Goal: Task Accomplishment & Management: Use online tool/utility

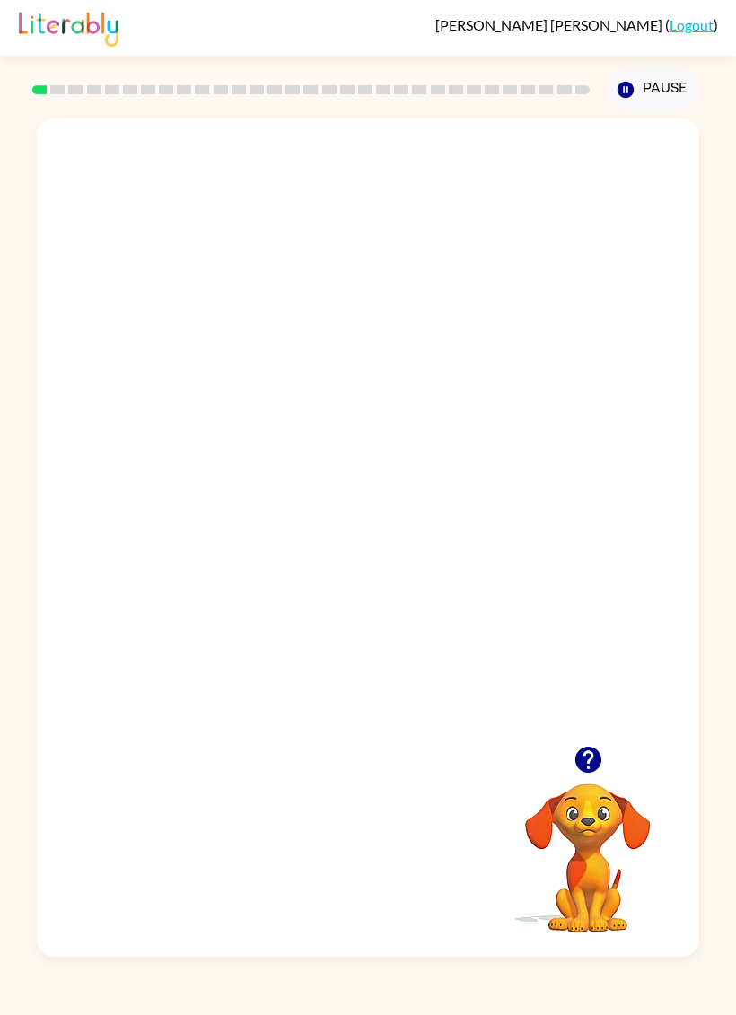
click at [286, 459] on video "Your browser must support playing .mp4 files to use Literably. Please try using…" at bounding box center [368, 431] width 662 height 627
click at [286, 458] on video "Your browser must support playing .mp4 files to use Literably. Please try using…" at bounding box center [368, 431] width 662 height 627
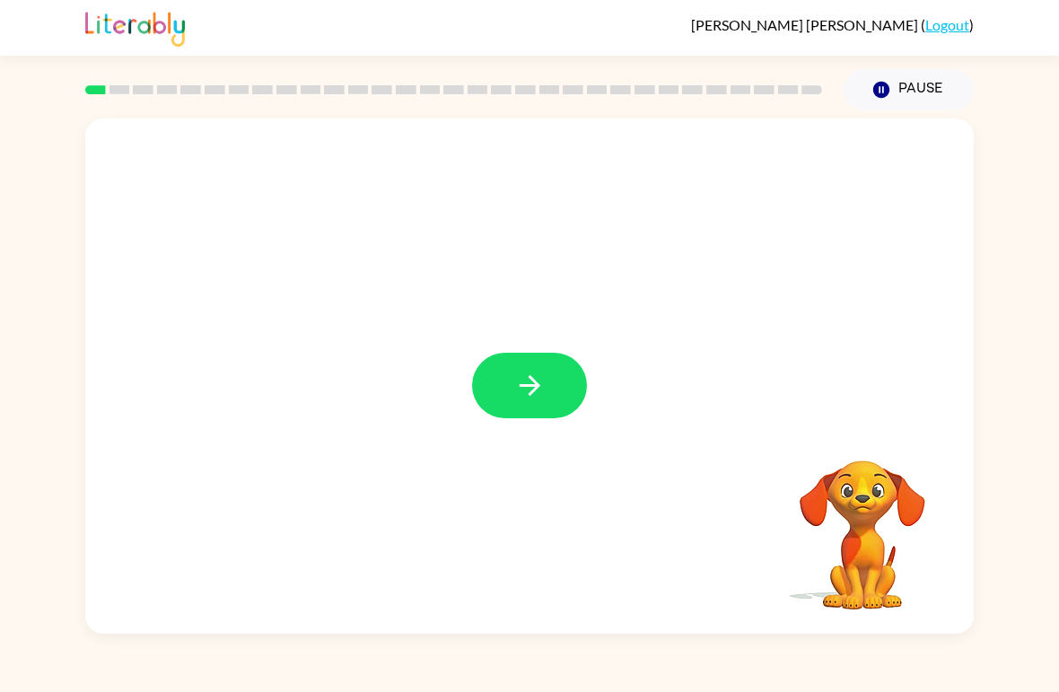
click at [525, 406] on button "button" at bounding box center [529, 385] width 115 height 65
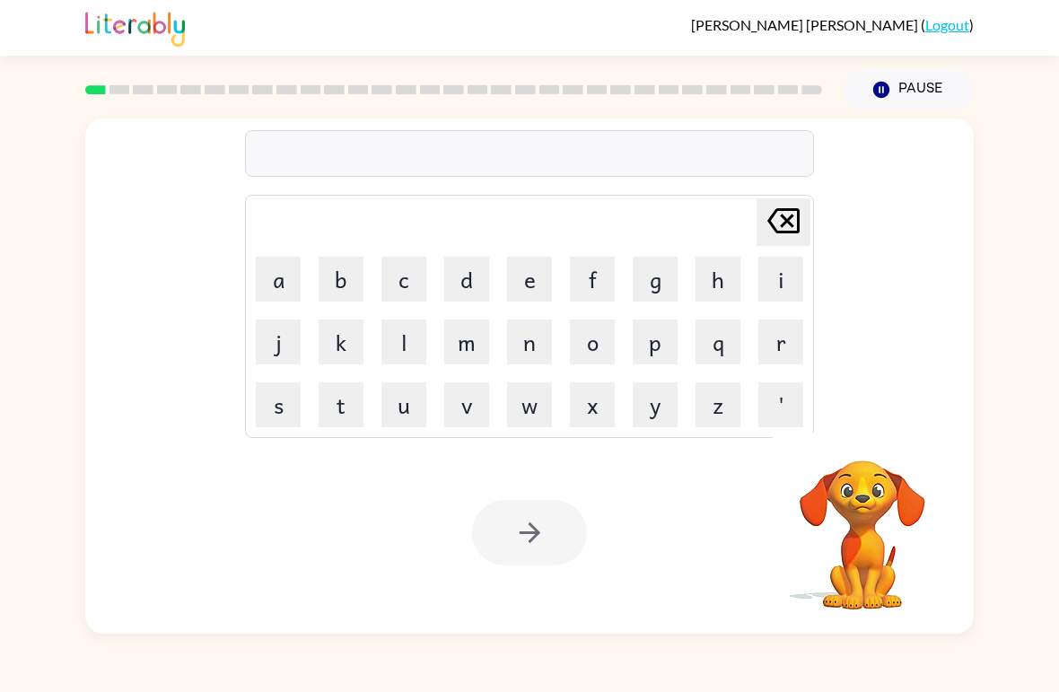
click at [644, 341] on button "p" at bounding box center [654, 341] width 45 height 45
click at [283, 273] on button "a" at bounding box center [278, 279] width 45 height 45
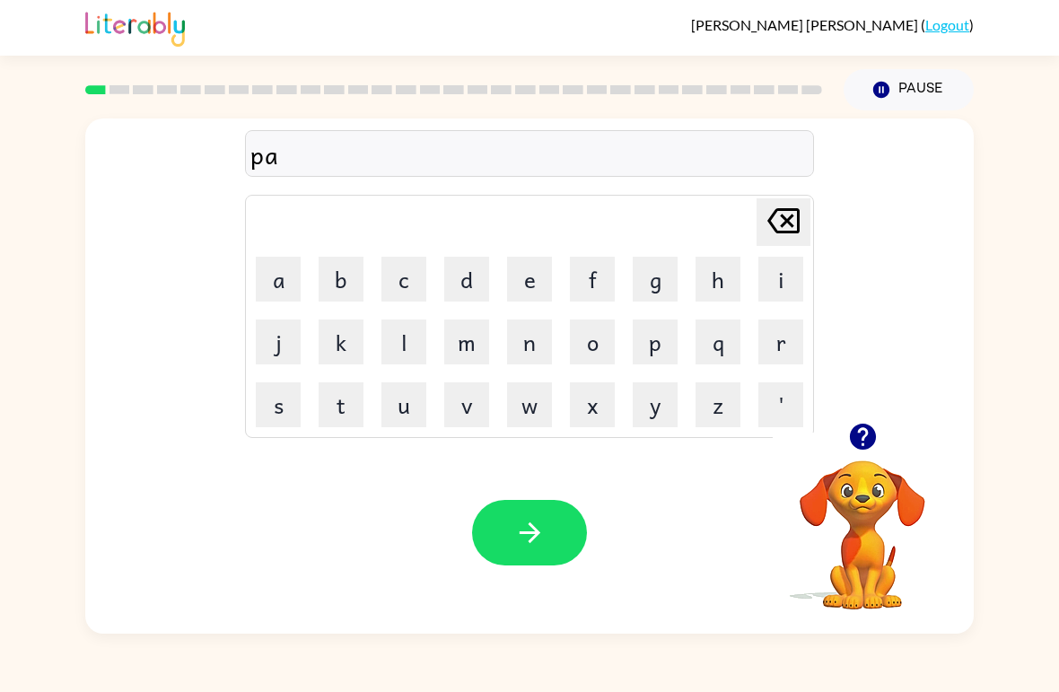
click at [447, 281] on button "d" at bounding box center [466, 279] width 45 height 45
click at [549, 523] on button "button" at bounding box center [529, 532] width 115 height 65
click at [92, 343] on div "pad [PERSON_NAME] last character input a b c d e f g h i j k l m n o p q r s t …" at bounding box center [529, 270] width 888 height 304
click at [735, 432] on icon "button" at bounding box center [862, 436] width 26 height 26
click at [11, 641] on div "[PERSON_NAME] ( Logout ) Pause Pause pad Delete Delete last character input a b…" at bounding box center [529, 346] width 1059 height 692
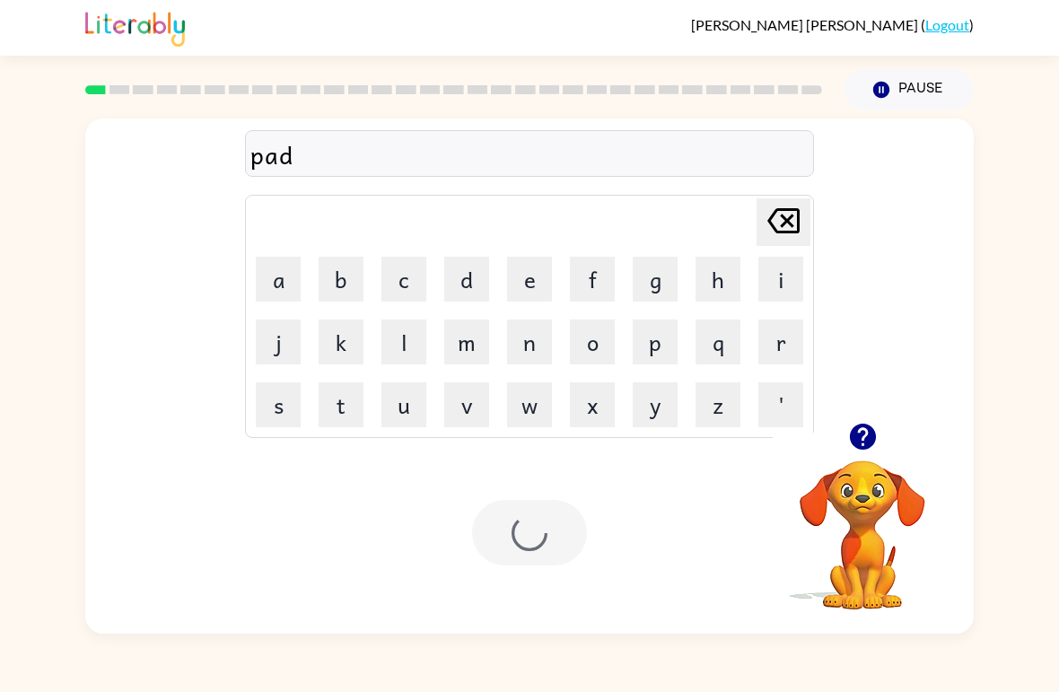
click at [735, 437] on button "button" at bounding box center [863, 437] width 46 height 46
click at [735, 209] on icon at bounding box center [783, 220] width 32 height 25
click at [457, 266] on button "d" at bounding box center [466, 279] width 45 height 45
click at [735, 74] on button "Pause Pause" at bounding box center [908, 89] width 130 height 41
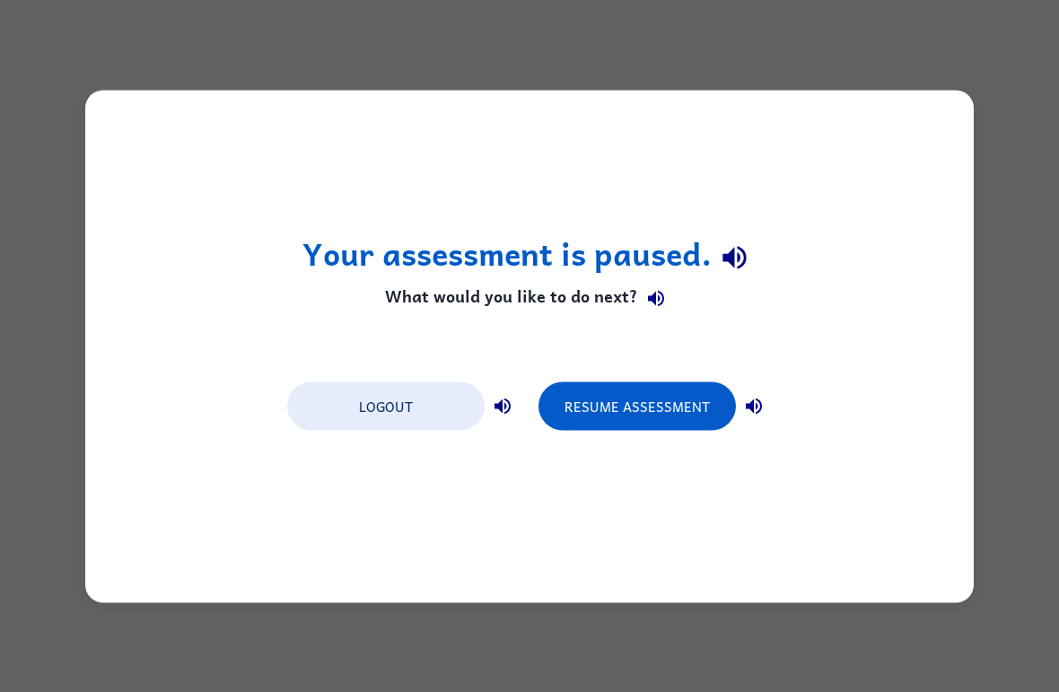
click at [627, 397] on button "Resume Assessment" at bounding box center [636, 405] width 197 height 48
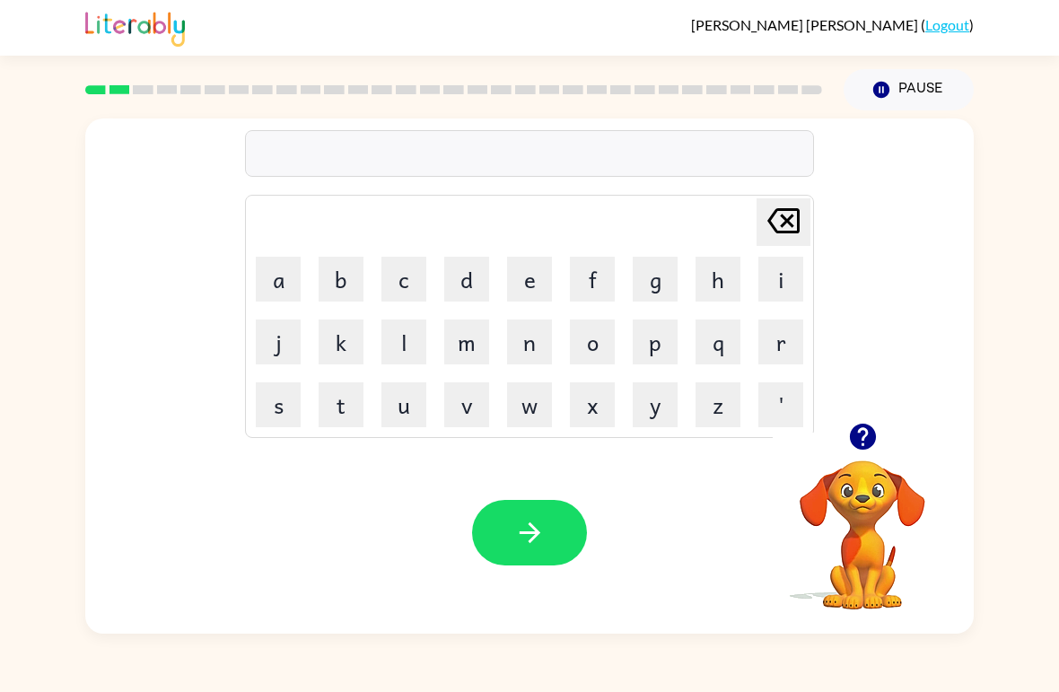
click at [655, 349] on button "p" at bounding box center [654, 341] width 45 height 45
click at [610, 353] on button "o" at bounding box center [592, 341] width 45 height 45
click at [399, 334] on button "l" at bounding box center [403, 341] width 45 height 45
click at [514, 548] on icon "button" at bounding box center [529, 532] width 31 height 31
click at [527, 354] on button "n" at bounding box center [529, 341] width 45 height 45
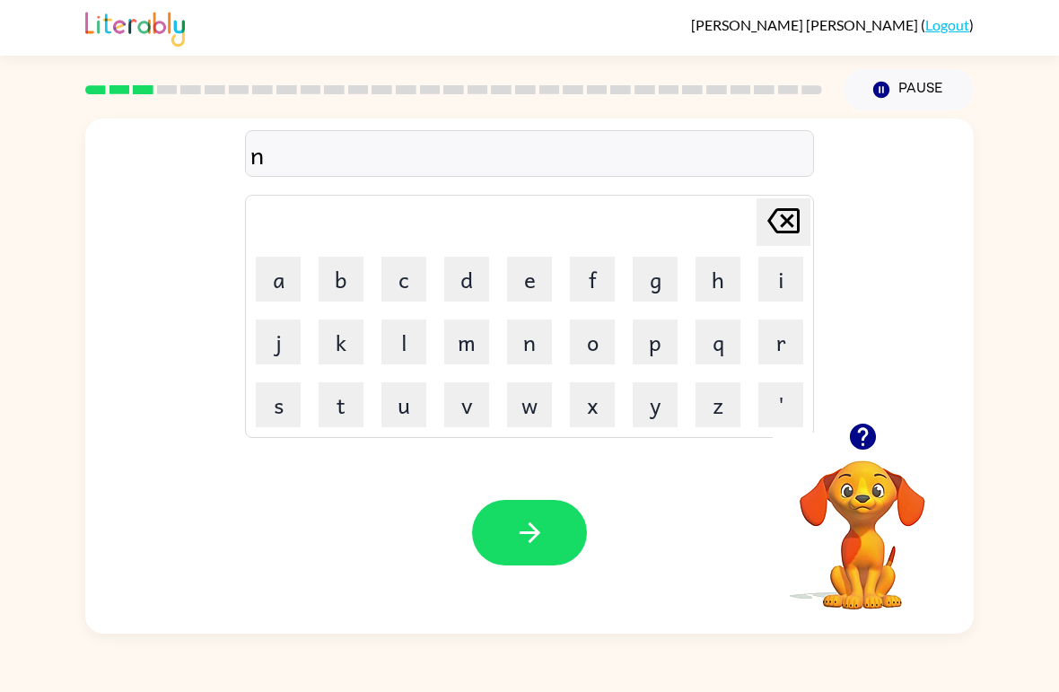
click at [591, 352] on button "o" at bounding box center [592, 341] width 45 height 45
click at [735, 331] on button "r" at bounding box center [780, 341] width 45 height 45
click at [340, 414] on button "t" at bounding box center [340, 404] width 45 height 45
click at [704, 301] on button "h" at bounding box center [717, 279] width 45 height 45
click at [525, 546] on icon "button" at bounding box center [529, 532] width 31 height 31
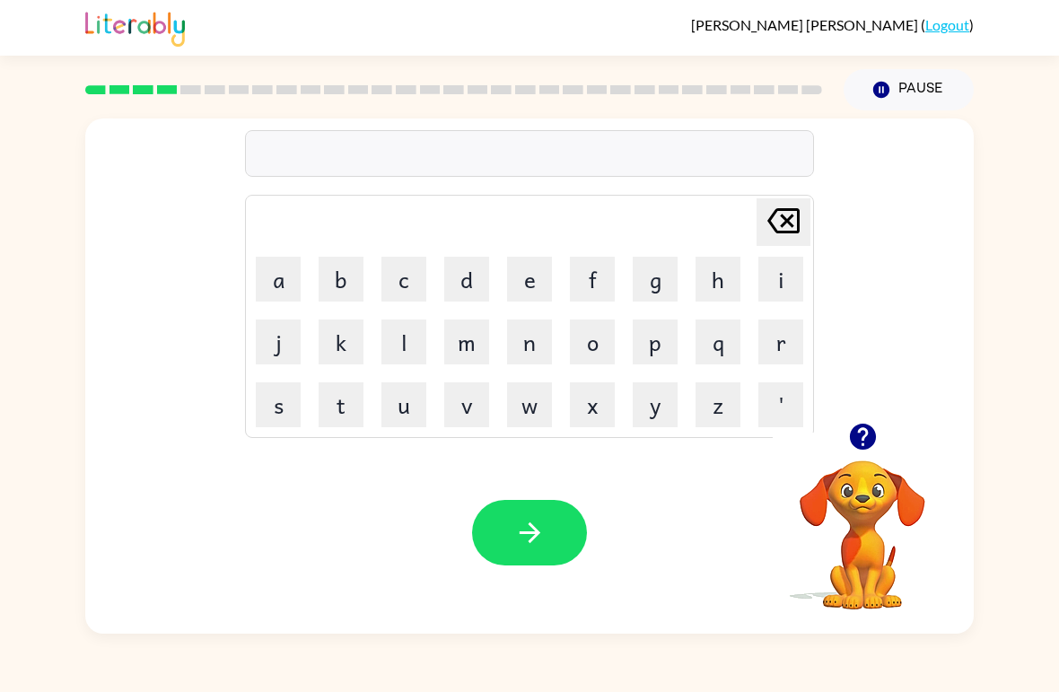
click at [277, 405] on button "s" at bounding box center [278, 404] width 45 height 45
click at [538, 401] on button "w" at bounding box center [529, 404] width 45 height 45
click at [735, 293] on button "i" at bounding box center [780, 279] width 45 height 45
click at [298, 266] on button "a" at bounding box center [278, 279] width 45 height 45
click at [735, 231] on icon "[PERSON_NAME] last character input" at bounding box center [783, 220] width 43 height 43
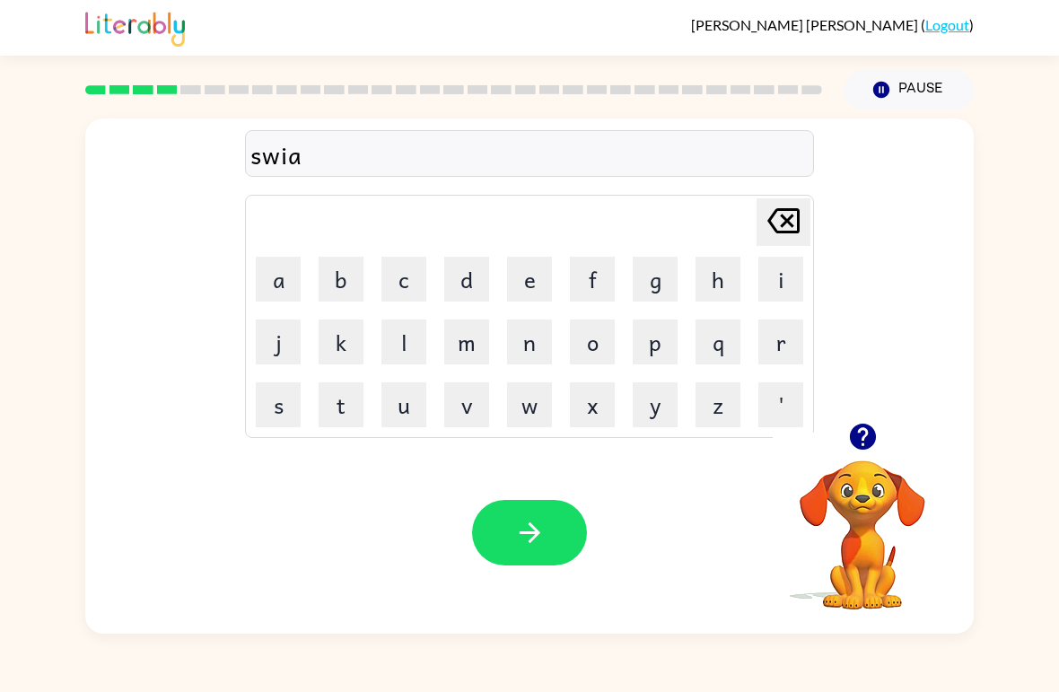
click at [735, 231] on icon "[PERSON_NAME] last character input" at bounding box center [783, 220] width 43 height 43
click at [735, 287] on button "i" at bounding box center [780, 279] width 45 height 45
click at [454, 337] on button "m" at bounding box center [466, 341] width 45 height 45
click at [490, 546] on button "button" at bounding box center [529, 532] width 115 height 65
click at [266, 414] on button "s" at bounding box center [278, 404] width 45 height 45
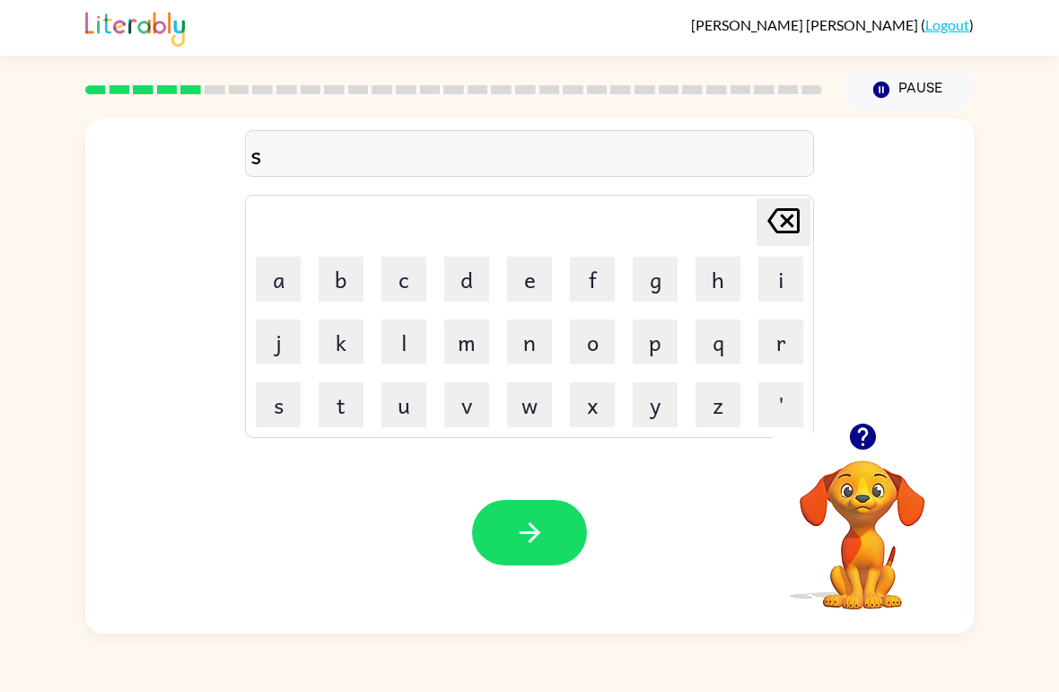
click at [345, 349] on button "k" at bounding box center [340, 341] width 45 height 45
click at [580, 342] on button "o" at bounding box center [592, 341] width 45 height 45
click at [525, 412] on button "w" at bounding box center [529, 404] width 45 height 45
click at [340, 411] on button "t" at bounding box center [340, 404] width 45 height 45
click at [493, 563] on button "button" at bounding box center [529, 532] width 115 height 65
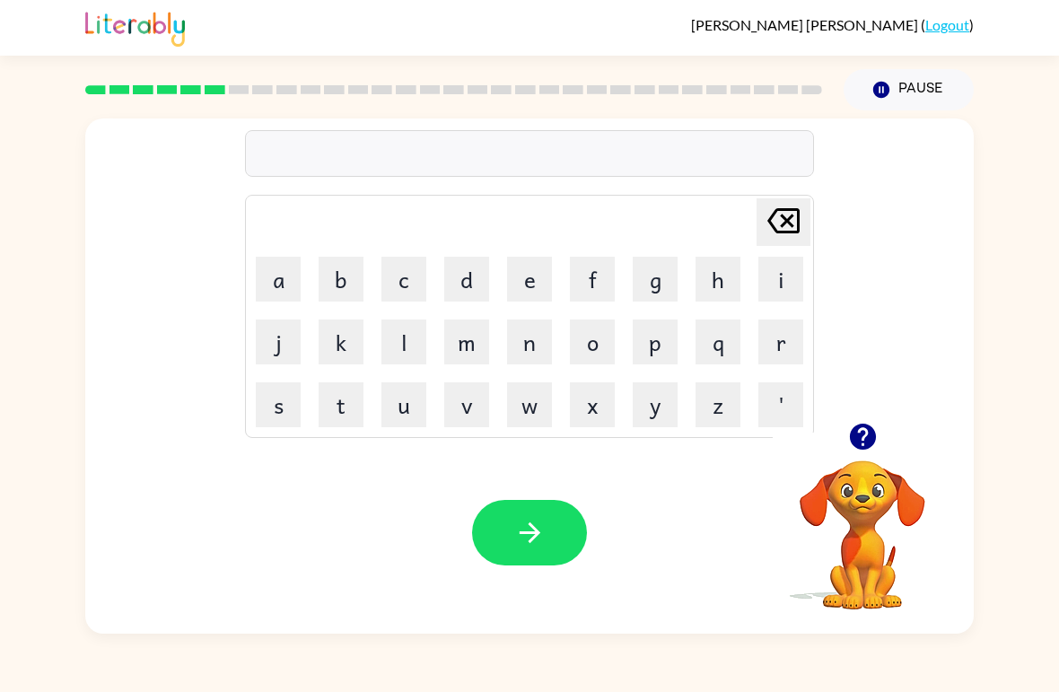
click at [273, 281] on button "a" at bounding box center [278, 279] width 45 height 45
click at [449, 349] on button "m" at bounding box center [466, 341] width 45 height 45
click at [533, 277] on button "e" at bounding box center [529, 279] width 45 height 45
click at [735, 214] on div "ame [PERSON_NAME] last character input a b c d e f g h i j k l m n o p q r s t …" at bounding box center [529, 270] width 888 height 304
click at [514, 545] on icon "button" at bounding box center [529, 532] width 31 height 31
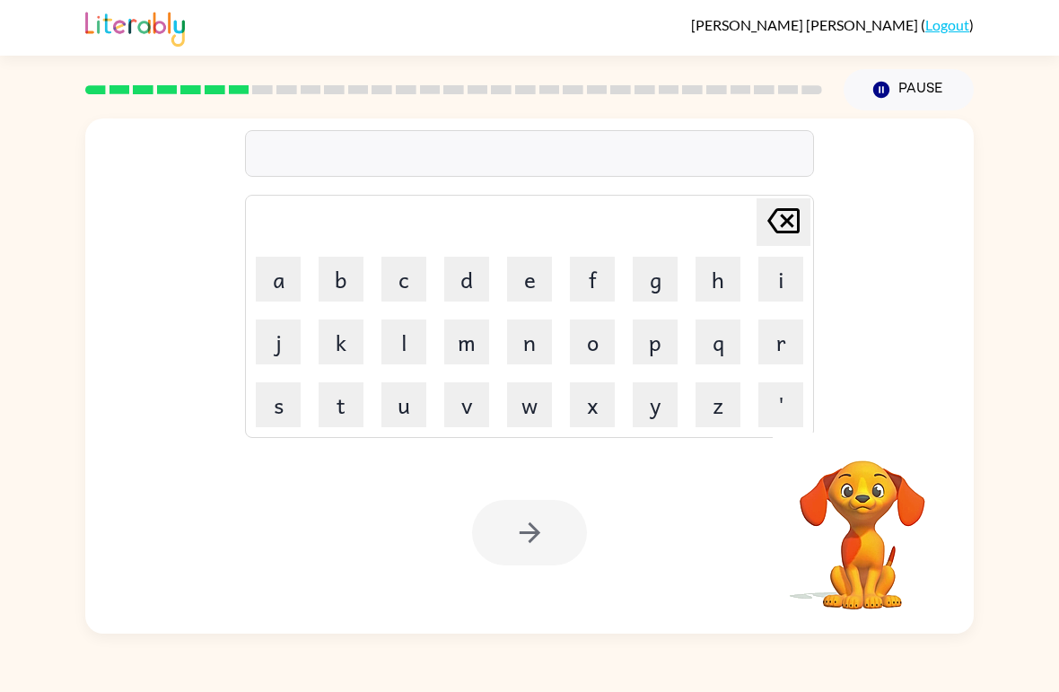
click at [269, 403] on button "s" at bounding box center [278, 404] width 45 height 45
click at [403, 311] on td "l" at bounding box center [403, 341] width 61 height 61
click at [405, 285] on button "c" at bounding box center [403, 279] width 45 height 45
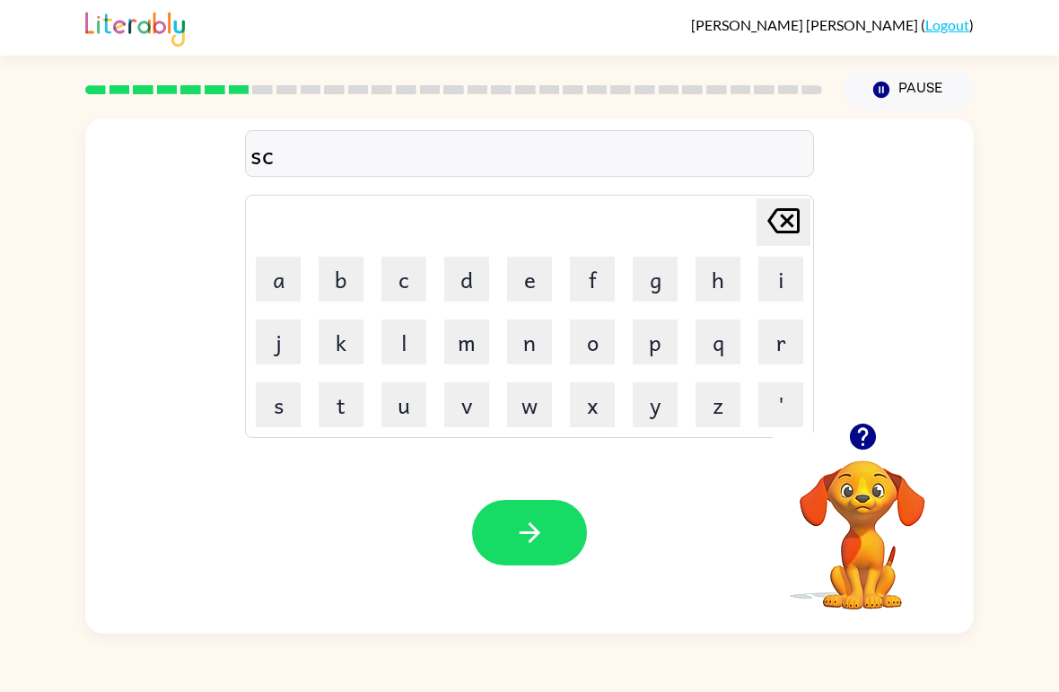
click at [735, 347] on td "r" at bounding box center [780, 341] width 61 height 61
click at [735, 336] on button "r" at bounding box center [780, 341] width 45 height 45
click at [735, 287] on button "i" at bounding box center [780, 279] width 45 height 45
click at [407, 343] on button "l" at bounding box center [403, 341] width 45 height 45
click at [735, 224] on icon "[PERSON_NAME] last character input" at bounding box center [783, 220] width 43 height 43
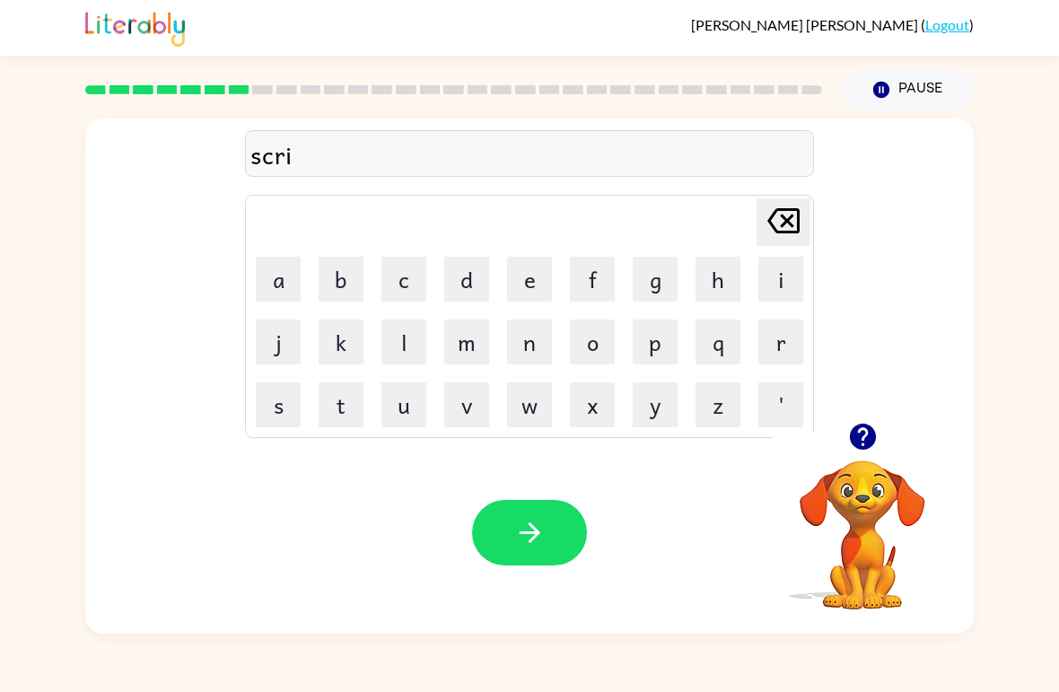
click at [330, 273] on button "b" at bounding box center [340, 279] width 45 height 45
click at [397, 346] on button "l" at bounding box center [403, 341] width 45 height 45
click at [514, 530] on icon "button" at bounding box center [529, 532] width 31 height 31
click at [639, 275] on button "g" at bounding box center [654, 279] width 45 height 45
click at [735, 375] on td "'" at bounding box center [780, 404] width 61 height 61
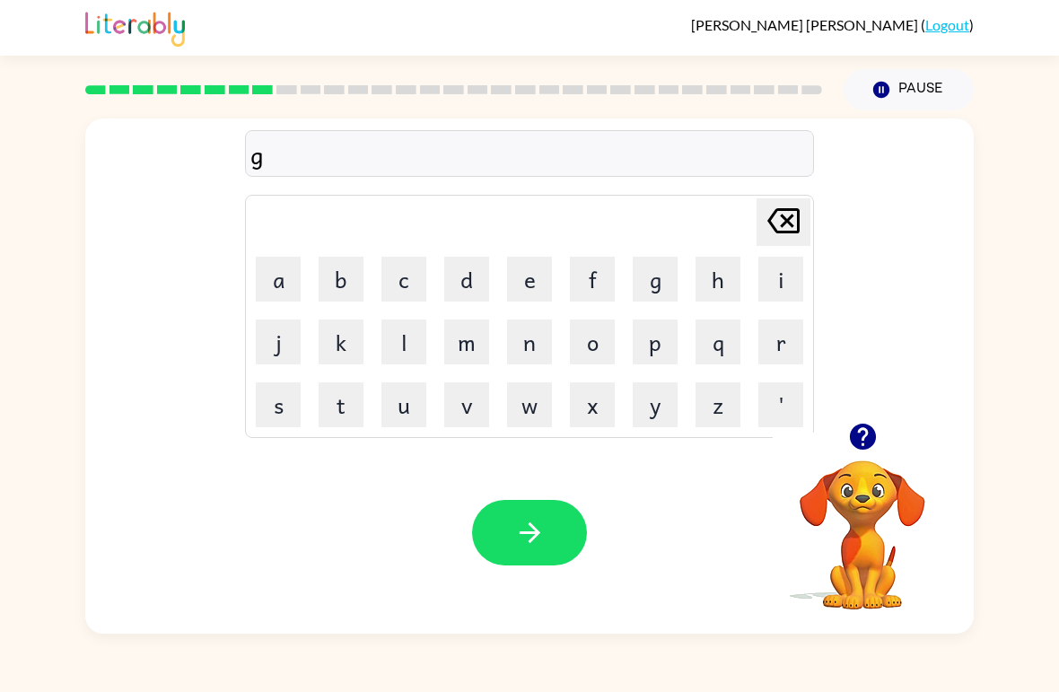
click at [735, 342] on button "r" at bounding box center [780, 341] width 45 height 45
click at [273, 292] on button "a" at bounding box center [278, 279] width 45 height 45
click at [593, 288] on button "f" at bounding box center [592, 279] width 45 height 45
click at [514, 527] on icon "button" at bounding box center [529, 532] width 31 height 31
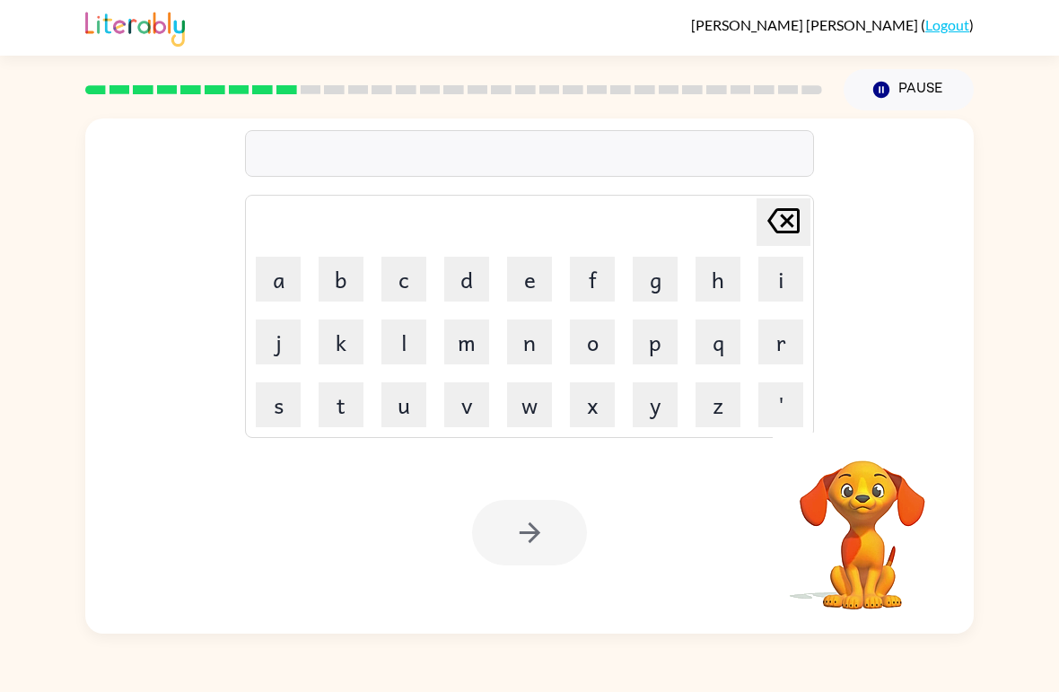
click at [649, 349] on button "p" at bounding box center [654, 341] width 45 height 45
click at [579, 355] on button "o" at bounding box center [592, 341] width 45 height 45
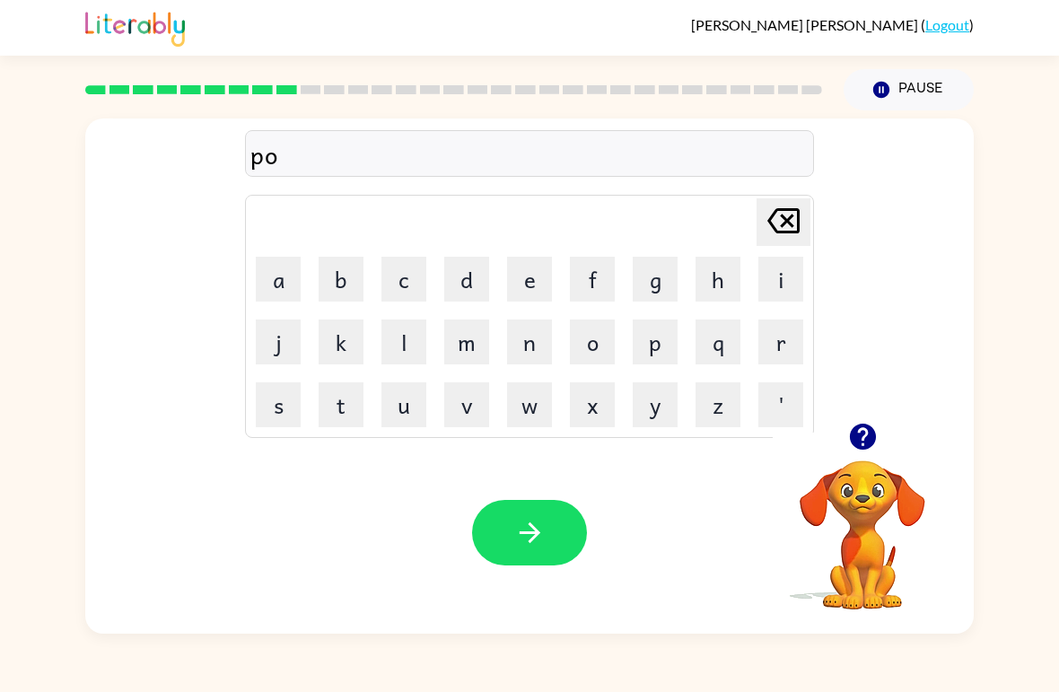
click at [651, 405] on button "y" at bounding box center [654, 404] width 45 height 45
click at [735, 222] on icon "[PERSON_NAME] last character input" at bounding box center [783, 220] width 43 height 43
click at [586, 353] on button "o" at bounding box center [592, 341] width 45 height 45
click at [607, 358] on button "o" at bounding box center [592, 341] width 45 height 45
click at [735, 224] on icon at bounding box center [783, 220] width 32 height 25
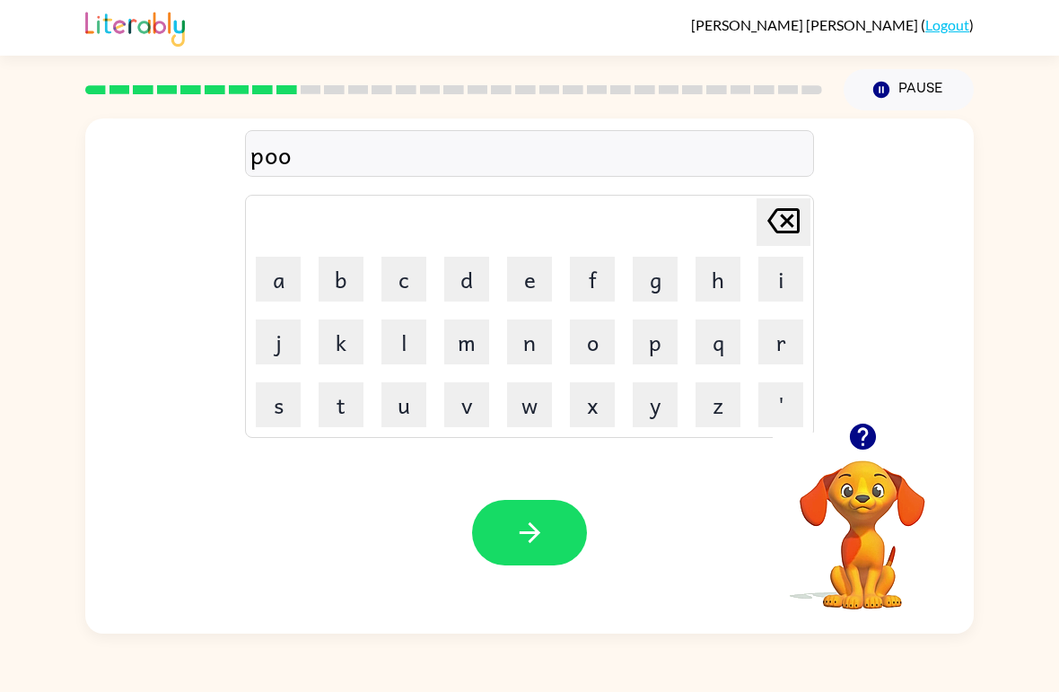
click at [735, 223] on icon at bounding box center [783, 220] width 32 height 25
click at [389, 407] on button "u" at bounding box center [403, 404] width 45 height 45
click at [518, 344] on button "n" at bounding box center [529, 341] width 45 height 45
click at [329, 418] on button "t" at bounding box center [340, 404] width 45 height 45
click at [268, 405] on button "s" at bounding box center [278, 404] width 45 height 45
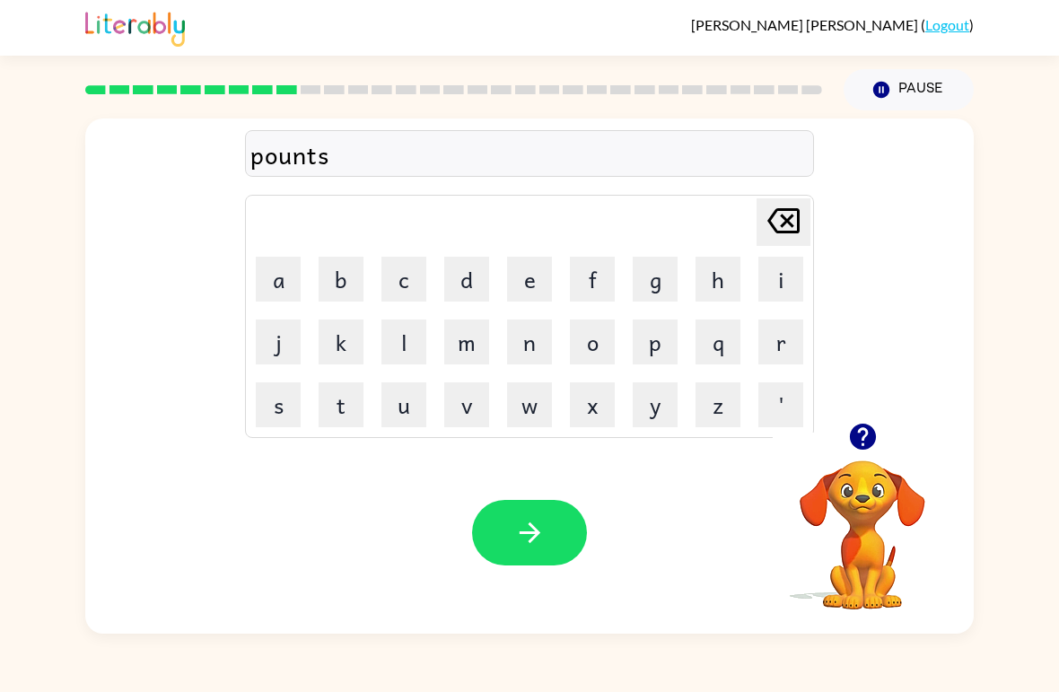
click at [501, 523] on button "button" at bounding box center [529, 532] width 115 height 65
click at [396, 413] on button "u" at bounding box center [403, 404] width 45 height 45
click at [518, 351] on button "n" at bounding box center [529, 341] width 45 height 45
click at [579, 288] on button "f" at bounding box center [592, 279] width 45 height 45
click at [582, 344] on button "o" at bounding box center [592, 341] width 45 height 45
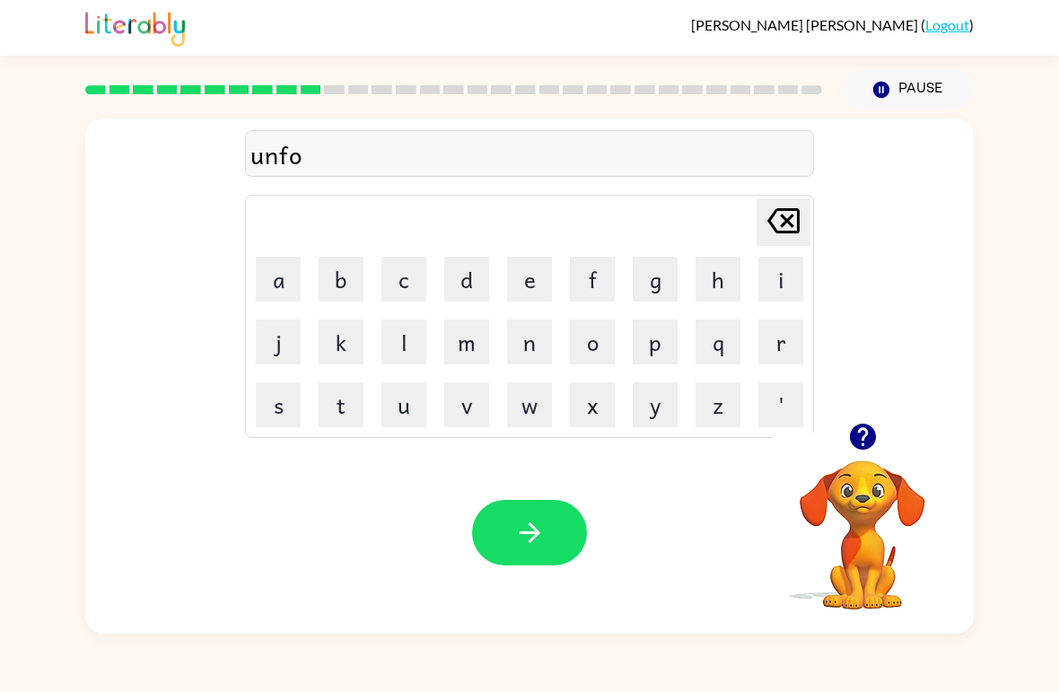
click at [388, 352] on button "l" at bounding box center [403, 341] width 45 height 45
click at [470, 287] on button "d" at bounding box center [466, 279] width 45 height 45
click at [524, 536] on icon "button" at bounding box center [529, 532] width 31 height 31
click at [452, 423] on button "v" at bounding box center [466, 404] width 45 height 45
click at [590, 358] on button "o" at bounding box center [592, 341] width 45 height 45
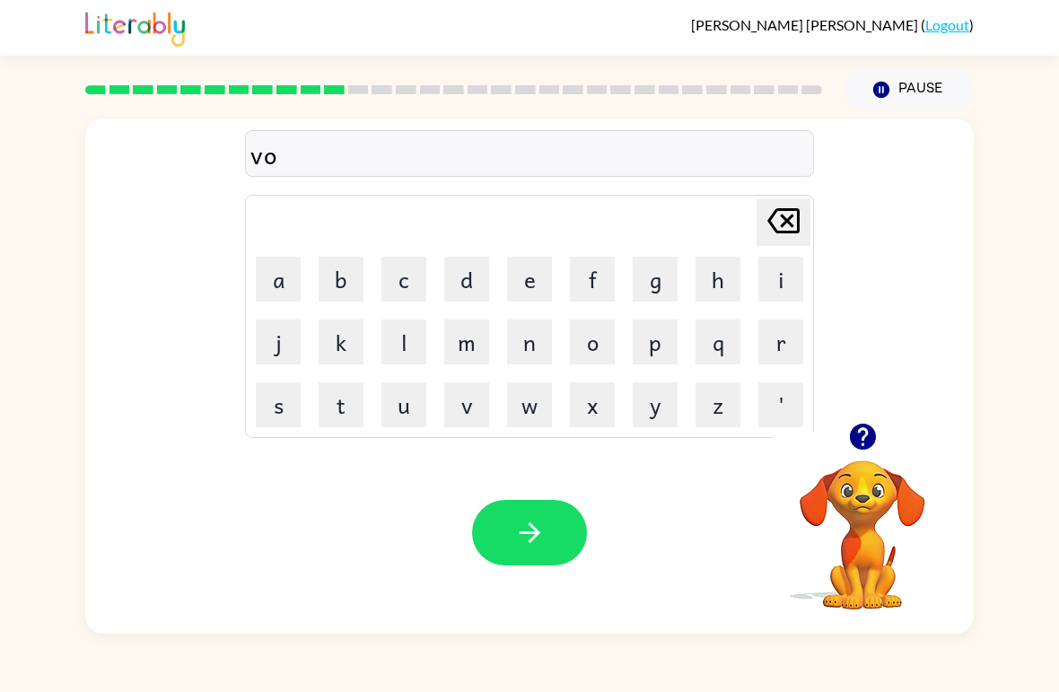
click at [397, 409] on button "u" at bounding box center [403, 404] width 45 height 45
click at [372, 388] on table "[PERSON_NAME] last character input a b c d e f g h i j k l m n o p q r s t u v …" at bounding box center [529, 316] width 567 height 241
click at [341, 415] on button "t" at bounding box center [340, 404] width 45 height 45
click at [501, 543] on button "button" at bounding box center [529, 532] width 115 height 65
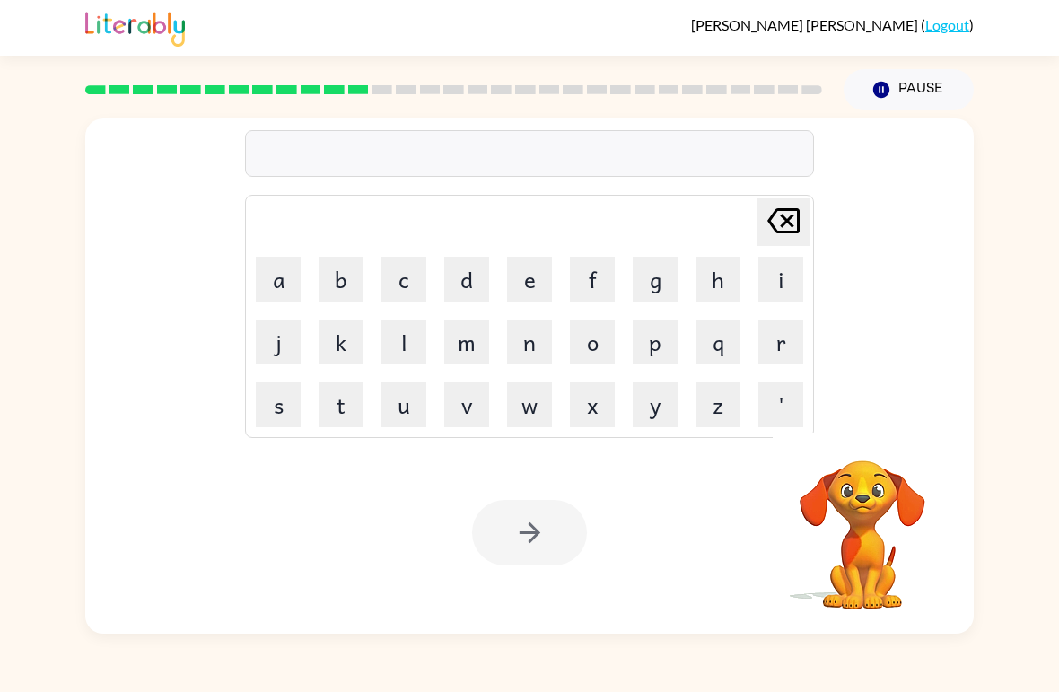
click at [474, 361] on button "m" at bounding box center [466, 341] width 45 height 45
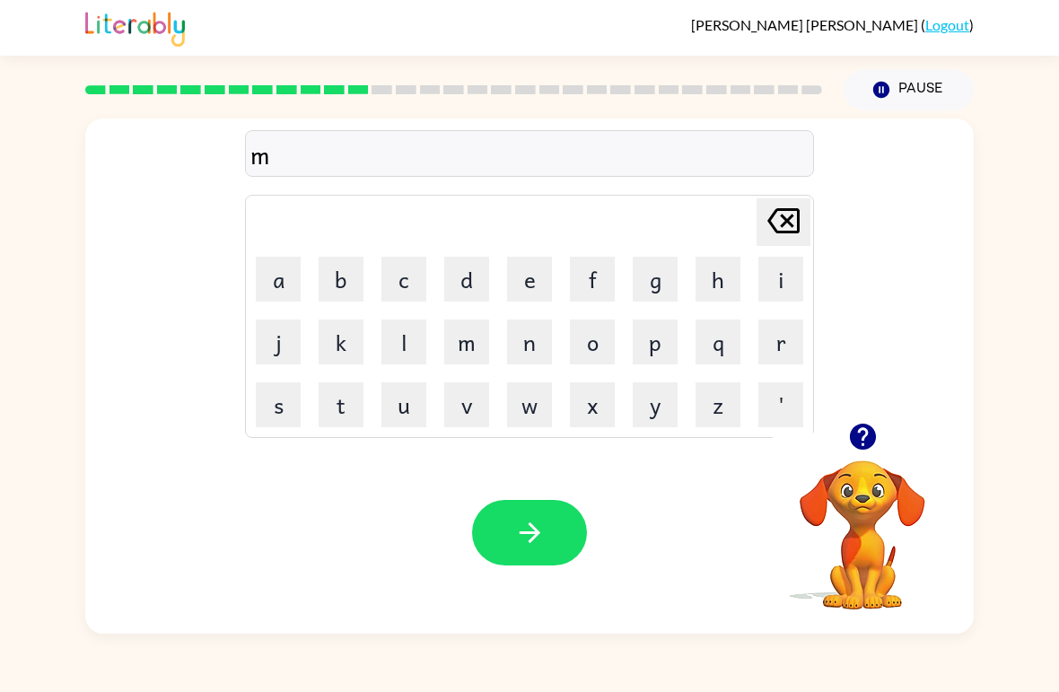
click at [405, 409] on button "u" at bounding box center [403, 404] width 45 height 45
click at [264, 396] on button "s" at bounding box center [278, 404] width 45 height 45
click at [416, 286] on button "c" at bounding box center [403, 279] width 45 height 45
click at [735, 222] on icon at bounding box center [783, 220] width 32 height 25
click at [343, 418] on button "t" at bounding box center [340, 404] width 45 height 45
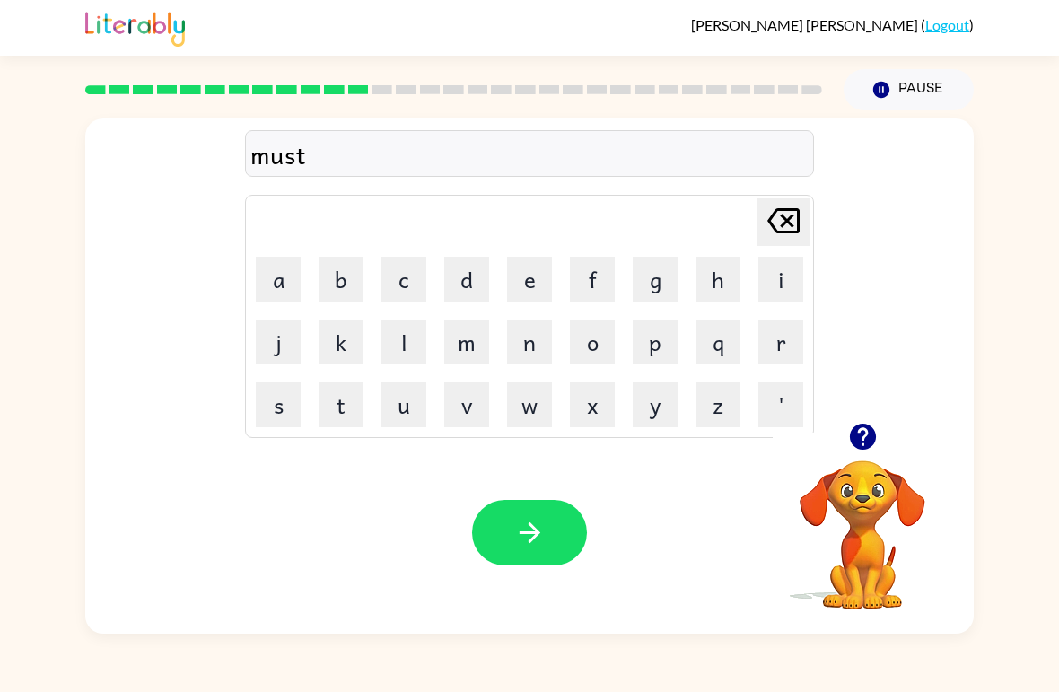
click at [262, 298] on button "a" at bounding box center [278, 279] width 45 height 45
click at [407, 269] on button "c" at bounding box center [403, 279] width 45 height 45
click at [735, 243] on div "[PERSON_NAME] last character input" at bounding box center [783, 222] width 43 height 46
click at [319, 346] on button "k" at bounding box center [340, 341] width 45 height 45
click at [735, 231] on icon "[PERSON_NAME] last character input" at bounding box center [783, 220] width 43 height 43
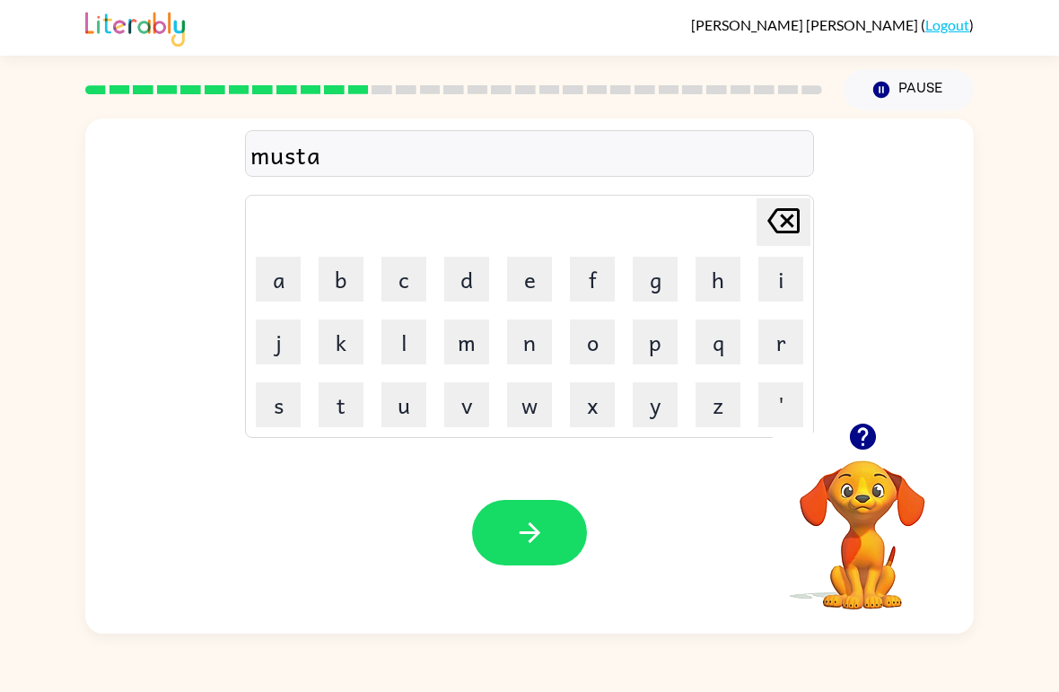
click at [410, 281] on button "c" at bounding box center [403, 279] width 45 height 45
click at [335, 357] on button "k" at bounding box center [340, 341] width 45 height 45
click at [510, 554] on button "button" at bounding box center [529, 532] width 115 height 65
click at [402, 279] on button "c" at bounding box center [403, 279] width 45 height 45
click at [735, 277] on button "i" at bounding box center [780, 279] width 45 height 45
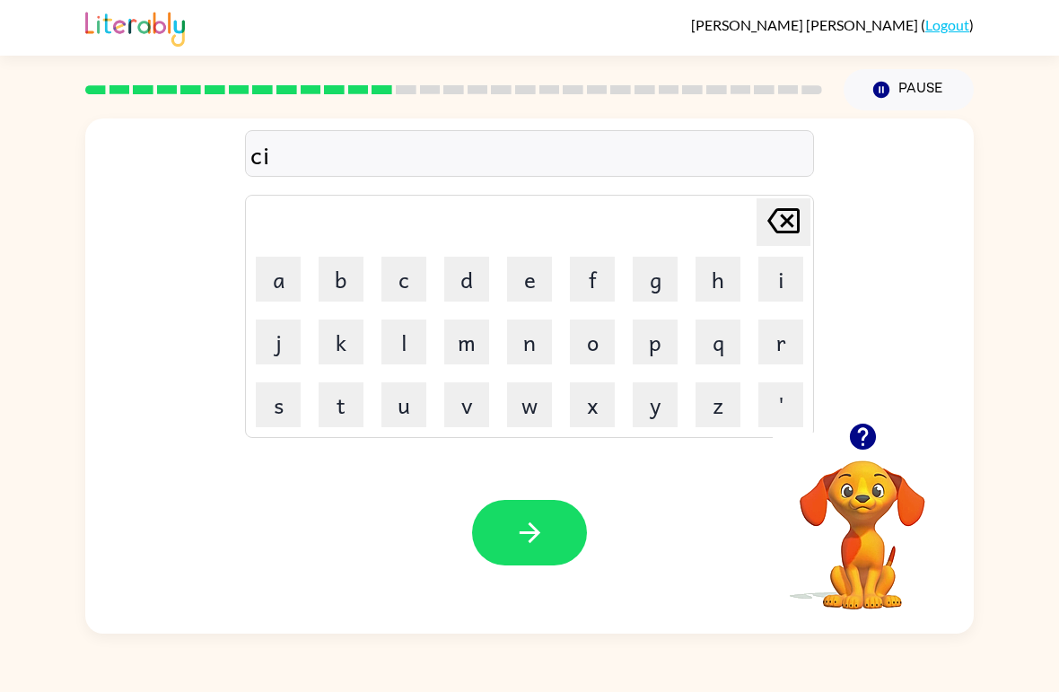
click at [537, 353] on button "n" at bounding box center [529, 341] width 45 height 45
click at [487, 276] on button "d" at bounding box center [466, 279] width 45 height 45
click at [399, 354] on button "l" at bounding box center [403, 341] width 45 height 45
click at [524, 275] on button "e" at bounding box center [529, 279] width 45 height 45
click at [484, 562] on div at bounding box center [529, 532] width 115 height 65
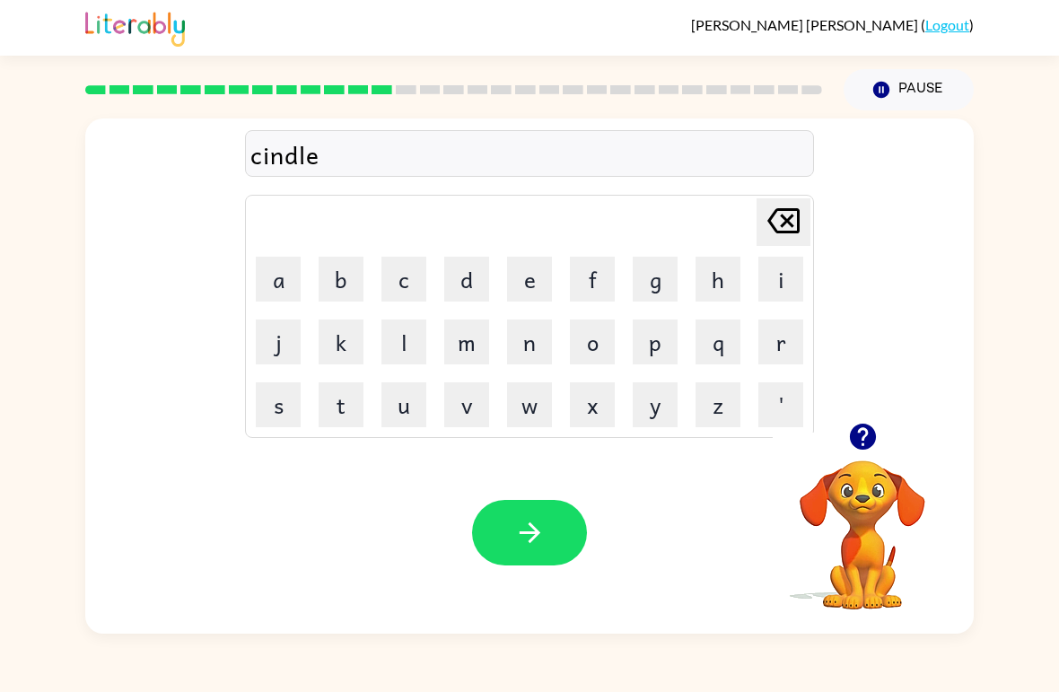
click at [499, 552] on button "button" at bounding box center [529, 532] width 115 height 65
click at [464, 270] on button "d" at bounding box center [466, 279] width 45 height 45
click at [408, 414] on button "u" at bounding box center [403, 404] width 45 height 45
click at [397, 359] on button "l" at bounding box center [403, 341] width 45 height 45
click at [273, 275] on button "a" at bounding box center [278, 279] width 45 height 45
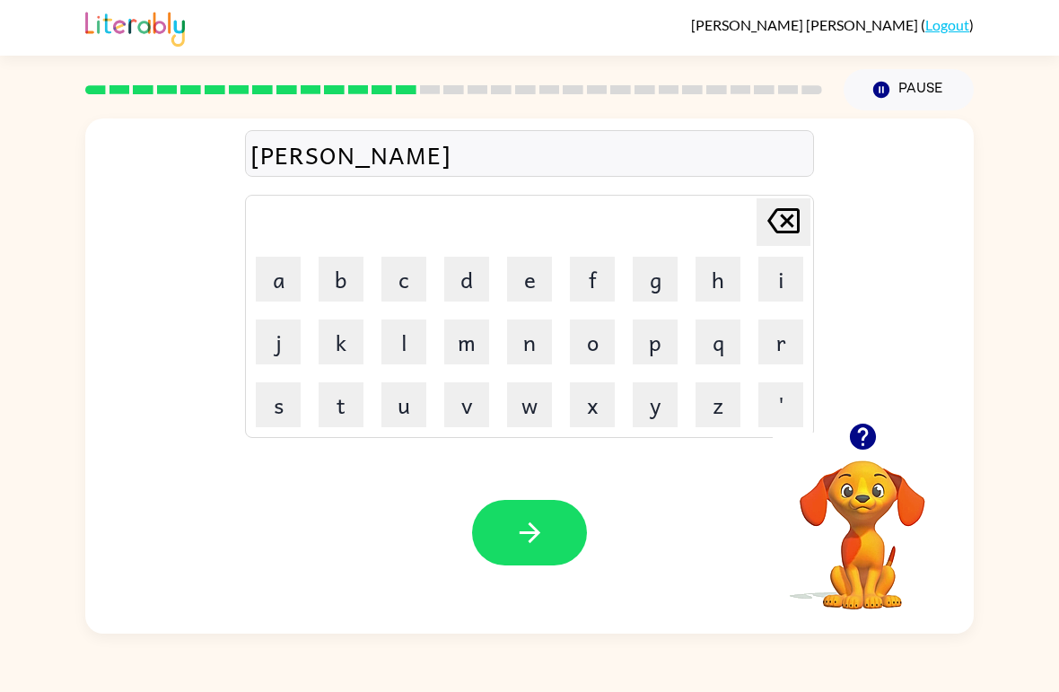
click at [555, 528] on button "button" at bounding box center [529, 532] width 115 height 65
click at [384, 276] on button "c" at bounding box center [403, 279] width 45 height 45
click at [588, 340] on button "o" at bounding box center [592, 341] width 45 height 45
click at [651, 416] on button "y" at bounding box center [654, 404] width 45 height 45
click at [466, 283] on button "d" at bounding box center [466, 279] width 45 height 45
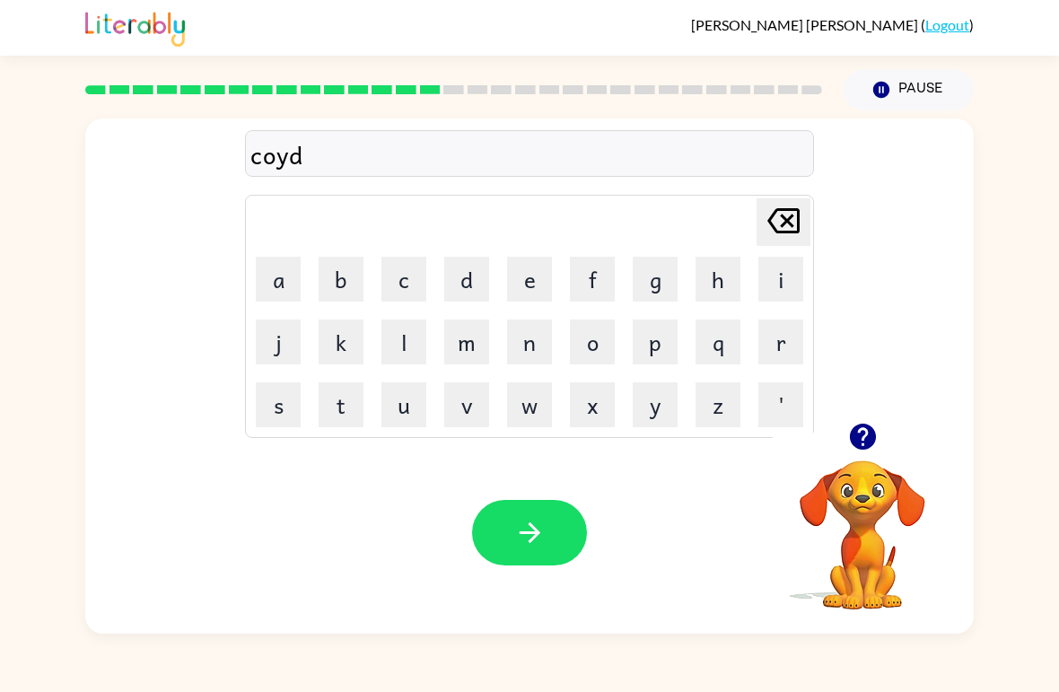
click at [493, 540] on button "button" at bounding box center [529, 532] width 115 height 65
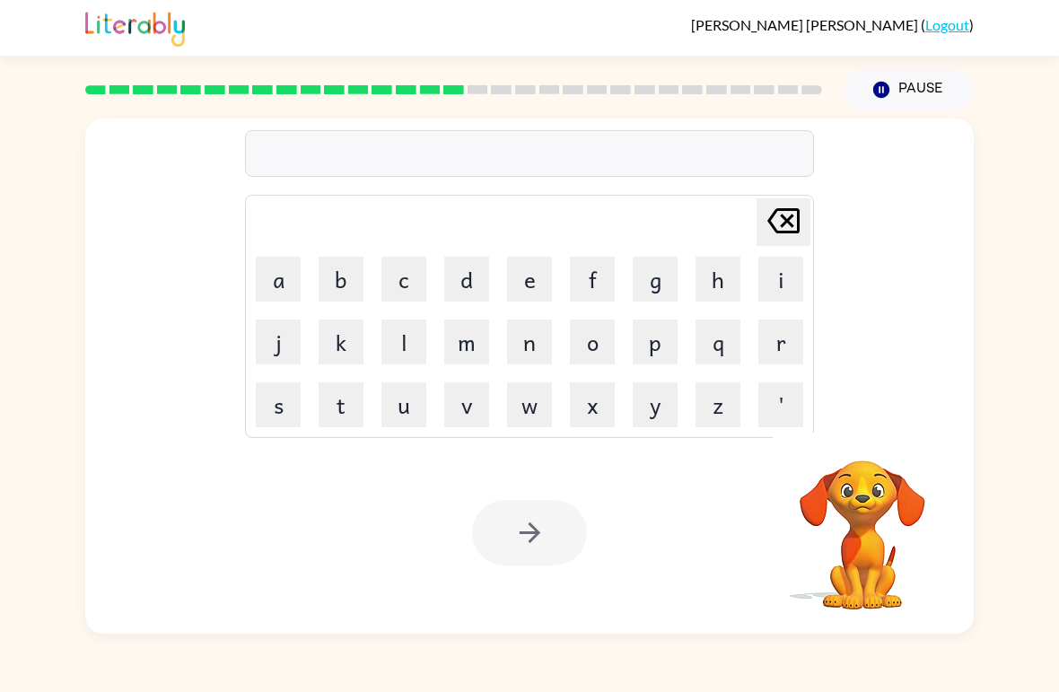
click at [702, 414] on button "z" at bounding box center [717, 404] width 45 height 45
click at [735, 274] on button "i" at bounding box center [780, 279] width 45 height 45
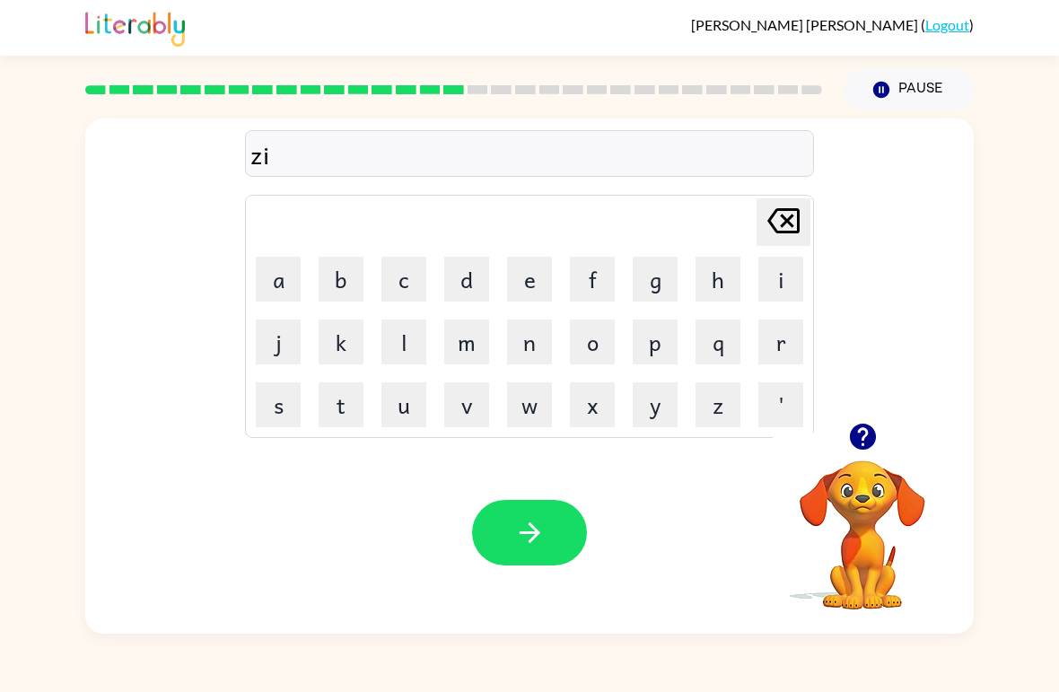
click at [662, 344] on button "p" at bounding box center [654, 341] width 45 height 45
click at [529, 536] on icon "button" at bounding box center [529, 532] width 31 height 31
click at [659, 263] on button "g" at bounding box center [654, 279] width 45 height 45
click at [735, 344] on button "r" at bounding box center [780, 341] width 45 height 45
click at [582, 343] on button "o" at bounding box center [592, 341] width 45 height 45
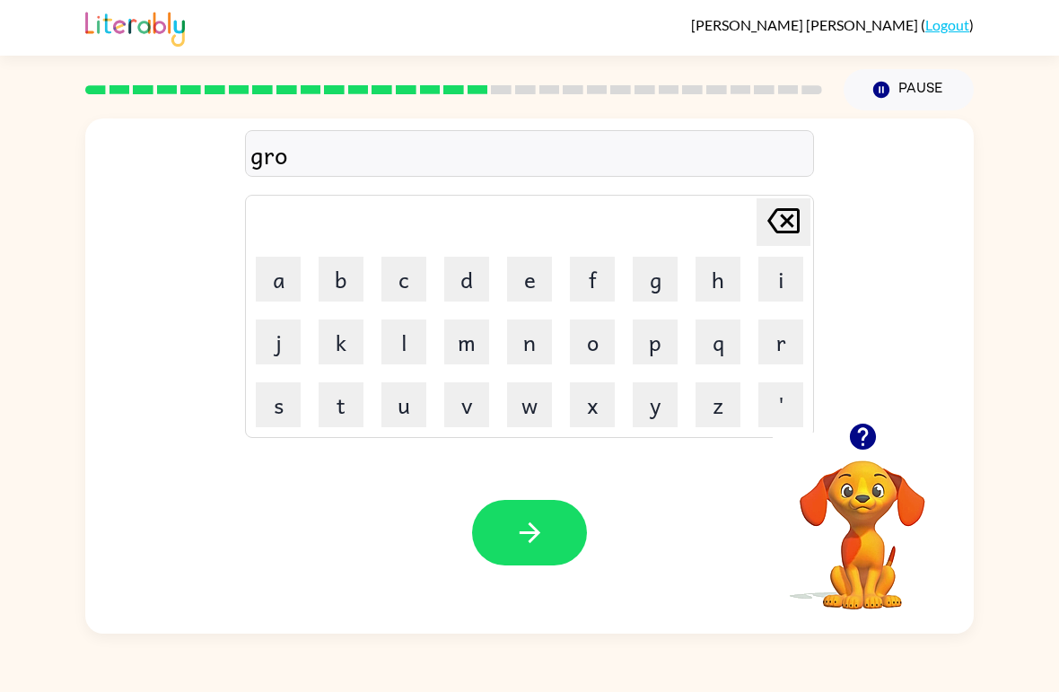
click at [647, 338] on button "p" at bounding box center [654, 341] width 45 height 45
click at [735, 288] on button "i" at bounding box center [780, 279] width 45 height 45
click at [534, 351] on button "n" at bounding box center [529, 341] width 45 height 45
click at [661, 288] on button "g" at bounding box center [654, 279] width 45 height 45
click at [499, 528] on button "button" at bounding box center [529, 532] width 115 height 65
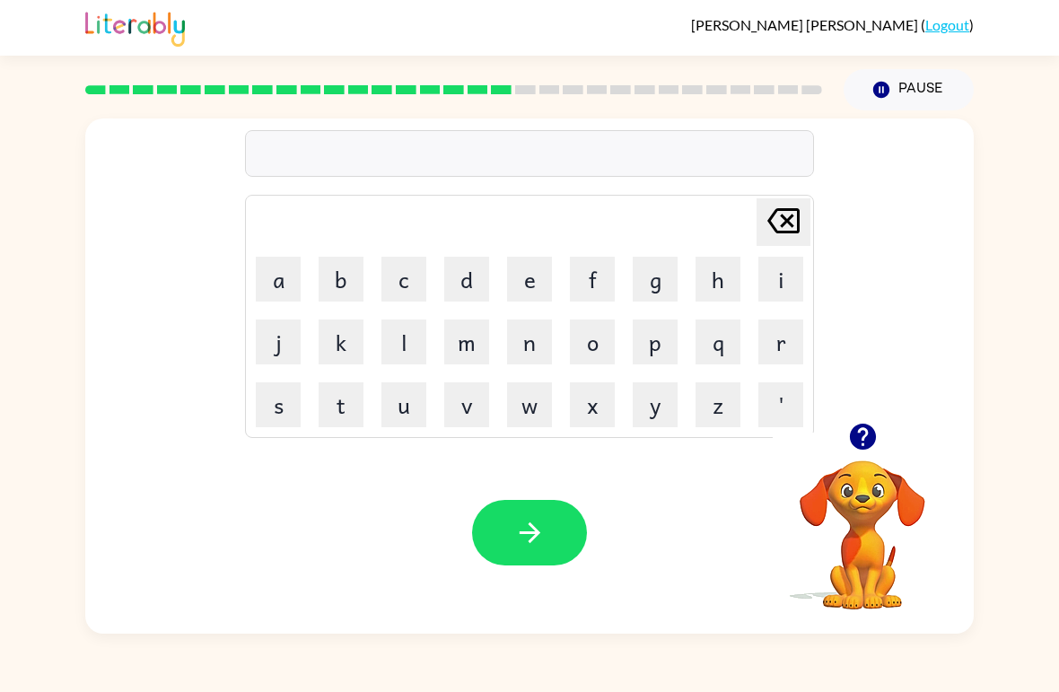
click at [722, 282] on button "h" at bounding box center [717, 279] width 45 height 45
click at [735, 267] on button "i" at bounding box center [780, 279] width 45 height 45
click at [735, 354] on button "r" at bounding box center [780, 341] width 45 height 45
click at [735, 227] on icon at bounding box center [783, 220] width 32 height 25
click at [735, 217] on icon "[PERSON_NAME] last character input" at bounding box center [783, 220] width 43 height 43
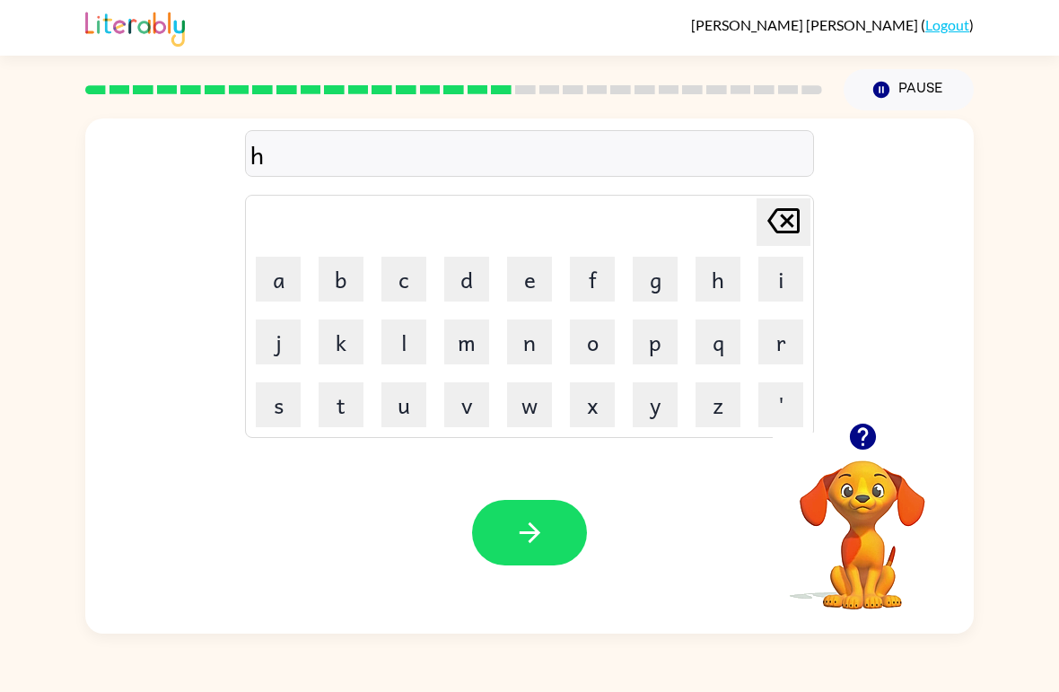
click at [403, 401] on button "u" at bounding box center [403, 404] width 45 height 45
click at [735, 353] on button "r" at bounding box center [780, 341] width 45 height 45
click at [489, 545] on button "button" at bounding box center [529, 532] width 115 height 65
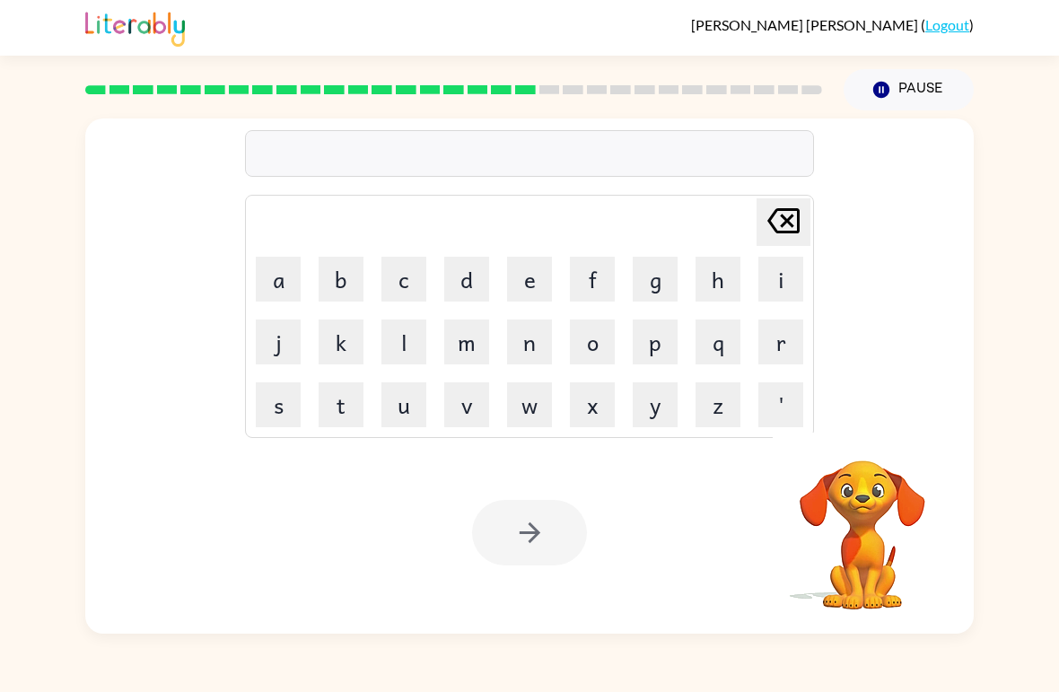
click at [735, 351] on button "r" at bounding box center [780, 341] width 45 height 45
click at [523, 288] on button "e" at bounding box center [529, 279] width 45 height 45
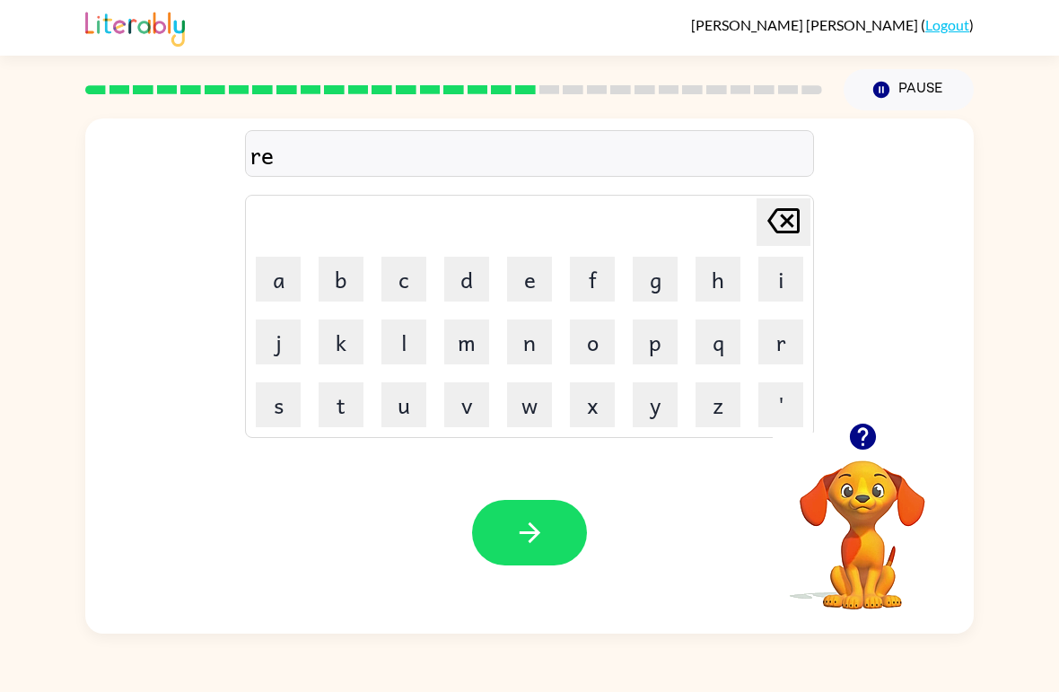
click at [393, 286] on button "c" at bounding box center [403, 279] width 45 height 45
click at [720, 281] on button "h" at bounding box center [717, 279] width 45 height 45
click at [505, 521] on button "button" at bounding box center [529, 532] width 115 height 65
click at [734, 283] on button "h" at bounding box center [717, 279] width 45 height 45
click at [733, 282] on button "h" at bounding box center [717, 279] width 45 height 45
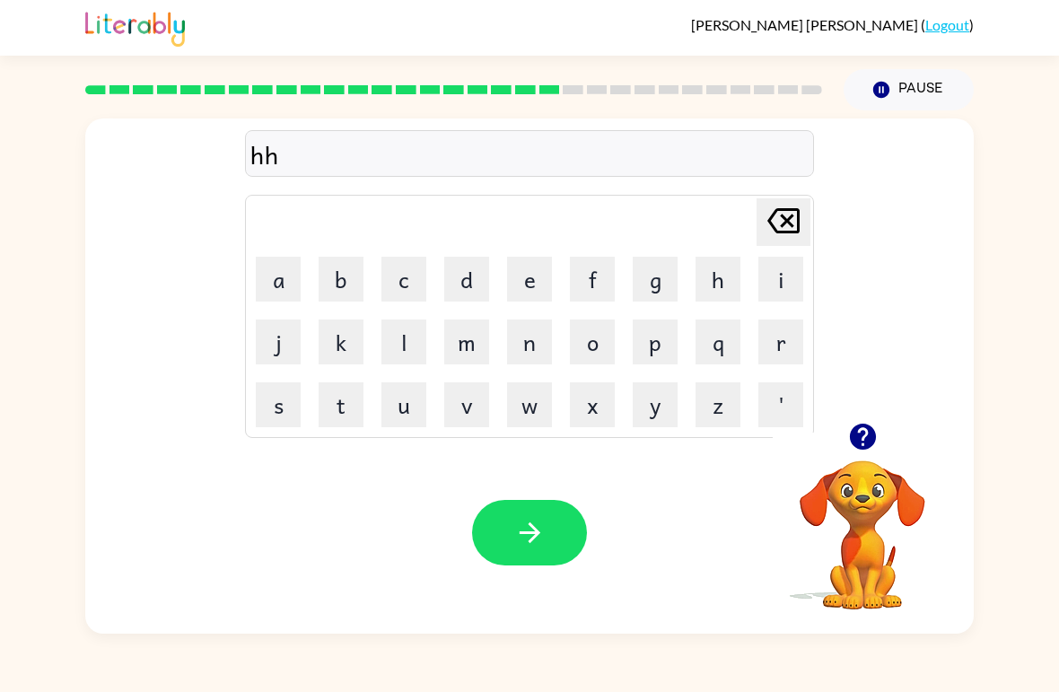
click at [735, 222] on icon "[PERSON_NAME] last character input" at bounding box center [783, 220] width 43 height 43
click at [735, 287] on button "i" at bounding box center [780, 279] width 45 height 45
click at [531, 352] on button "n" at bounding box center [529, 341] width 45 height 45
click at [347, 409] on button "t" at bounding box center [340, 404] width 45 height 45
click at [516, 275] on button "e" at bounding box center [529, 279] width 45 height 45
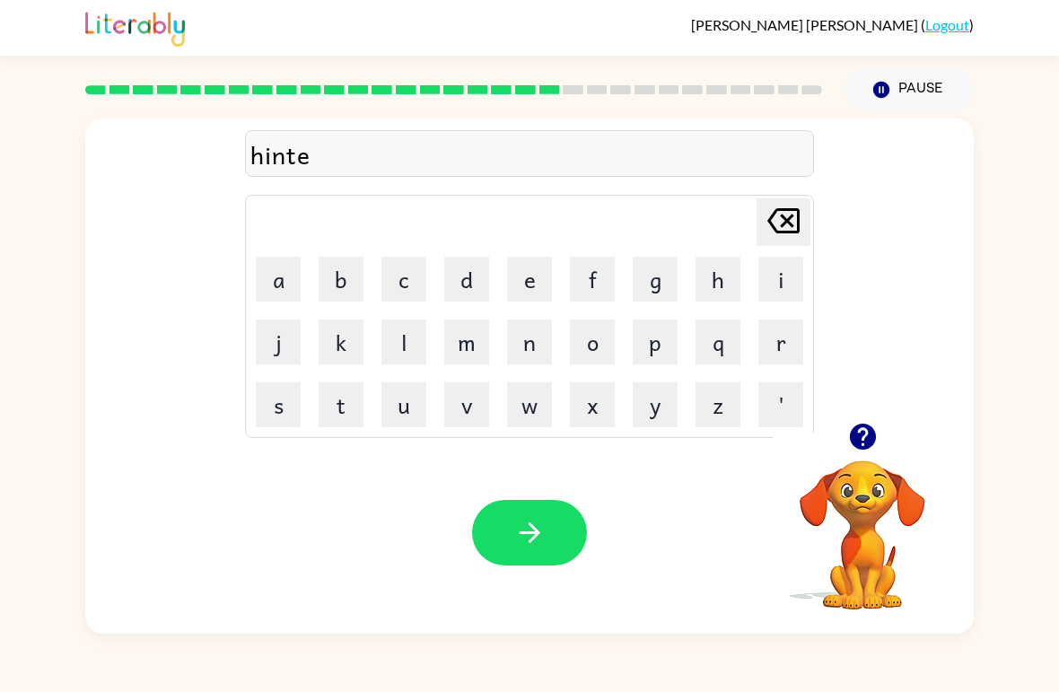
click at [495, 559] on button "button" at bounding box center [529, 532] width 115 height 65
click at [735, 350] on button "r" at bounding box center [780, 341] width 45 height 45
click at [284, 406] on button "s" at bounding box center [278, 404] width 45 height 45
click at [735, 214] on icon "[PERSON_NAME] last character input" at bounding box center [783, 220] width 43 height 43
click at [735, 283] on button "i" at bounding box center [780, 279] width 45 height 45
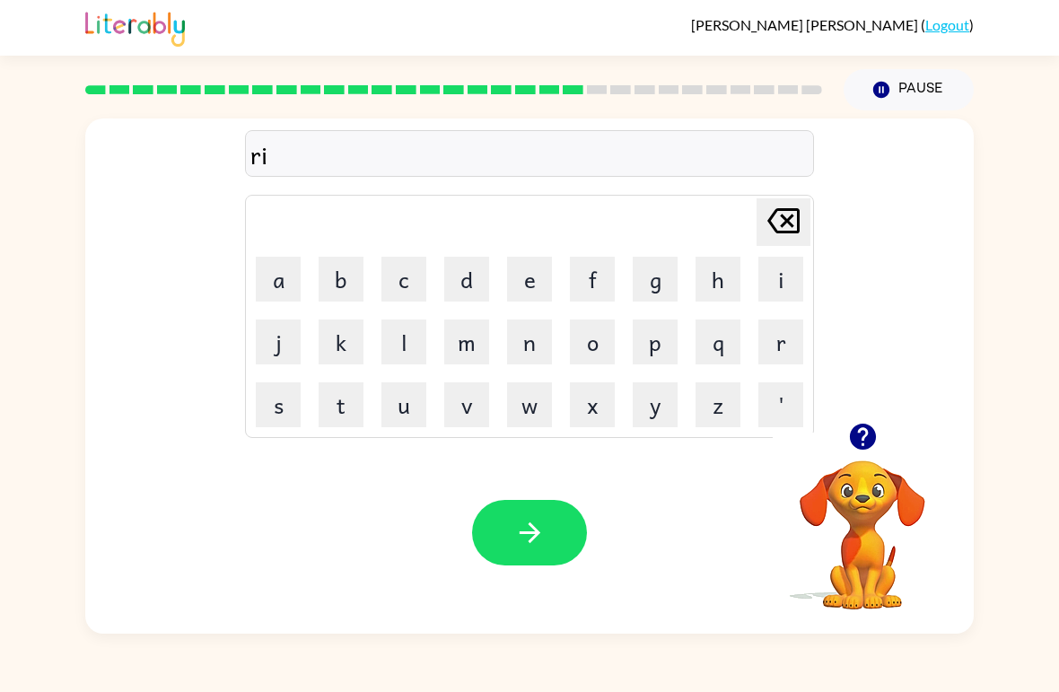
click at [264, 402] on button "s" at bounding box center [278, 404] width 45 height 45
click at [524, 264] on button "e" at bounding box center [529, 279] width 45 height 45
click at [512, 545] on button "button" at bounding box center [529, 532] width 115 height 65
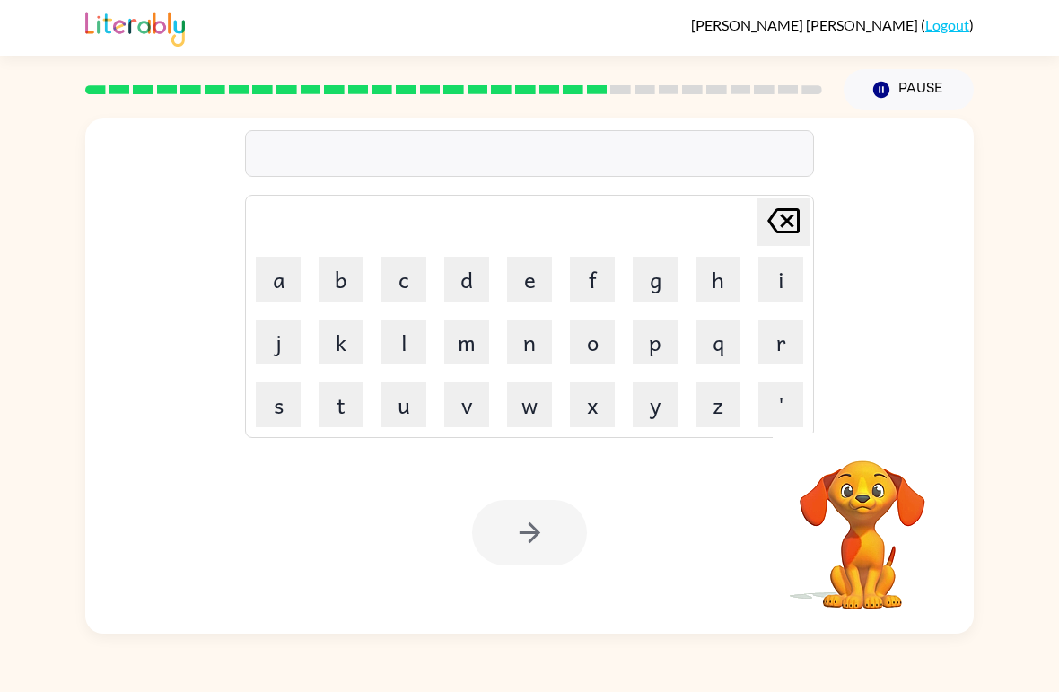
click at [735, 361] on button "r" at bounding box center [780, 341] width 45 height 45
click at [276, 283] on button "a" at bounding box center [278, 279] width 45 height 45
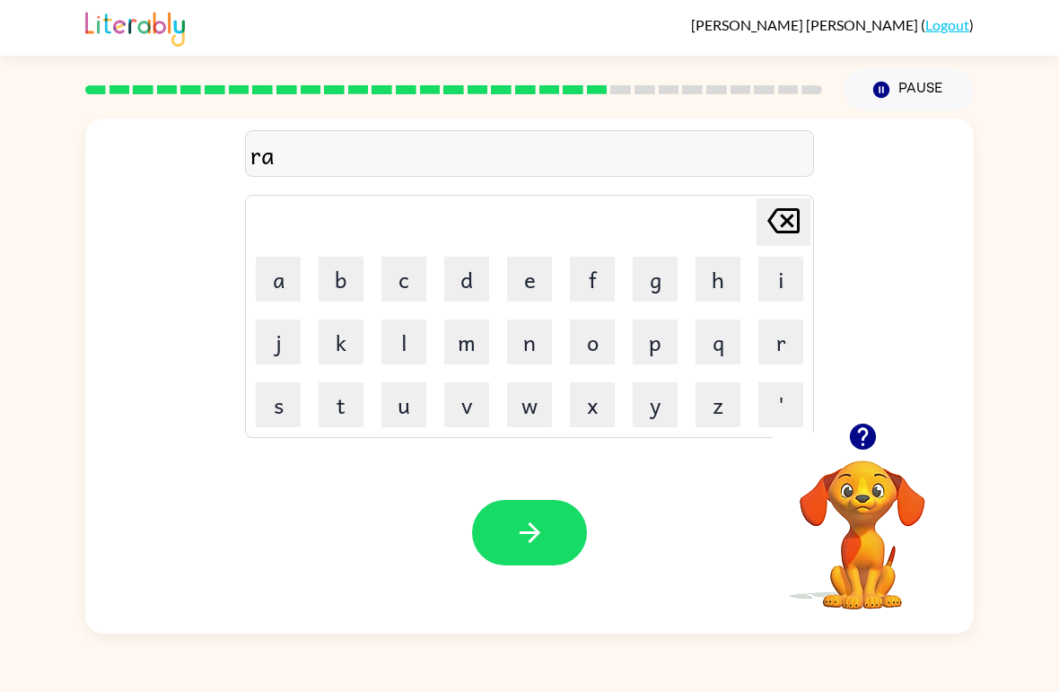
click at [735, 289] on button "i" at bounding box center [780, 279] width 45 height 45
click at [514, 359] on button "n" at bounding box center [529, 341] width 45 height 45
click at [497, 510] on button "button" at bounding box center [529, 532] width 115 height 65
click at [735, 353] on button "r" at bounding box center [780, 341] width 45 height 45
click at [581, 340] on button "o" at bounding box center [592, 341] width 45 height 45
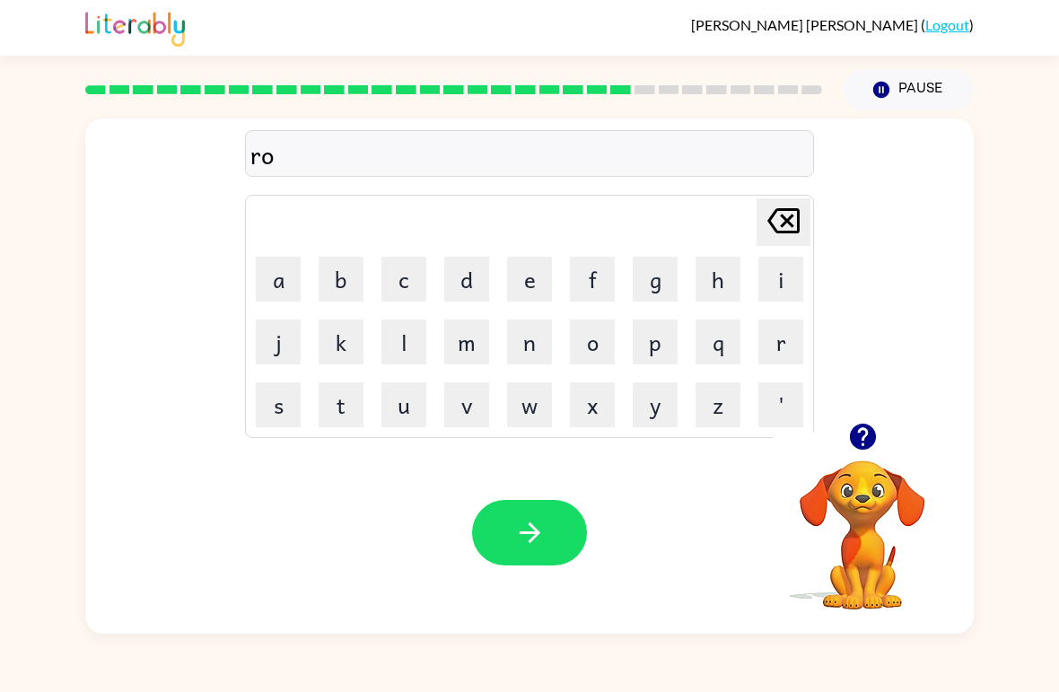
click at [466, 339] on button "m" at bounding box center [466, 341] width 45 height 45
click at [275, 284] on button "a" at bounding box center [278, 279] width 45 height 45
click at [735, 359] on button "r" at bounding box center [780, 341] width 45 height 45
click at [405, 292] on button "c" at bounding box center [403, 279] width 45 height 45
click at [501, 564] on button "button" at bounding box center [529, 532] width 115 height 65
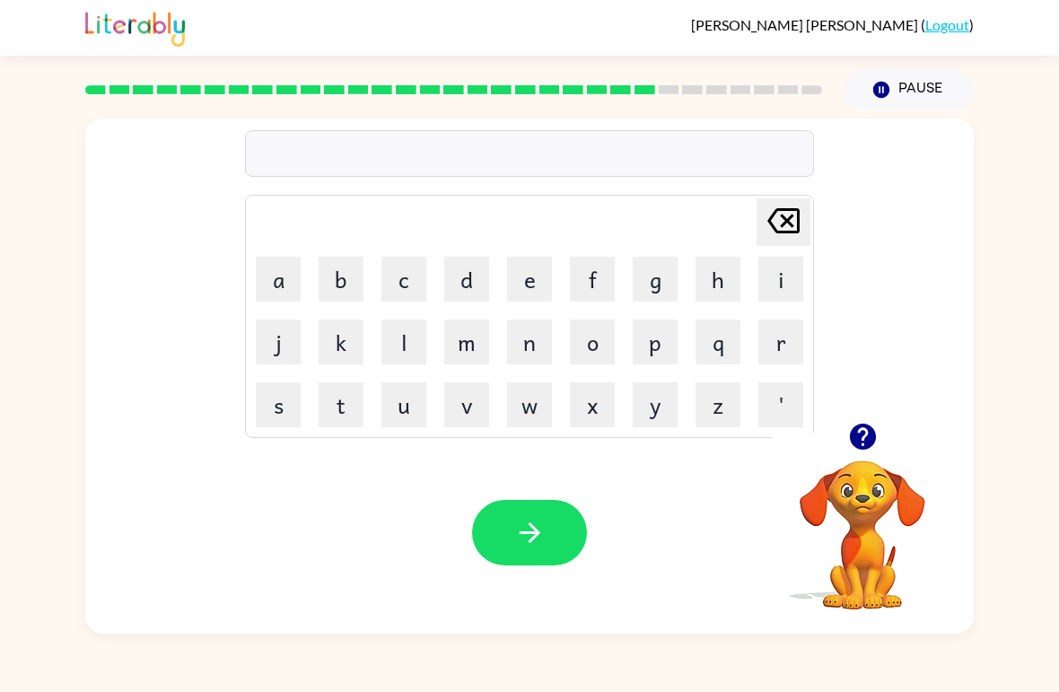
click at [258, 266] on button "a" at bounding box center [278, 279] width 45 height 45
click at [464, 274] on button "d" at bounding box center [466, 279] width 45 height 45
click at [476, 418] on button "v" at bounding box center [466, 404] width 45 height 45
click at [271, 287] on button "a" at bounding box center [278, 279] width 45 height 45
click at [341, 414] on button "t" at bounding box center [340, 404] width 45 height 45
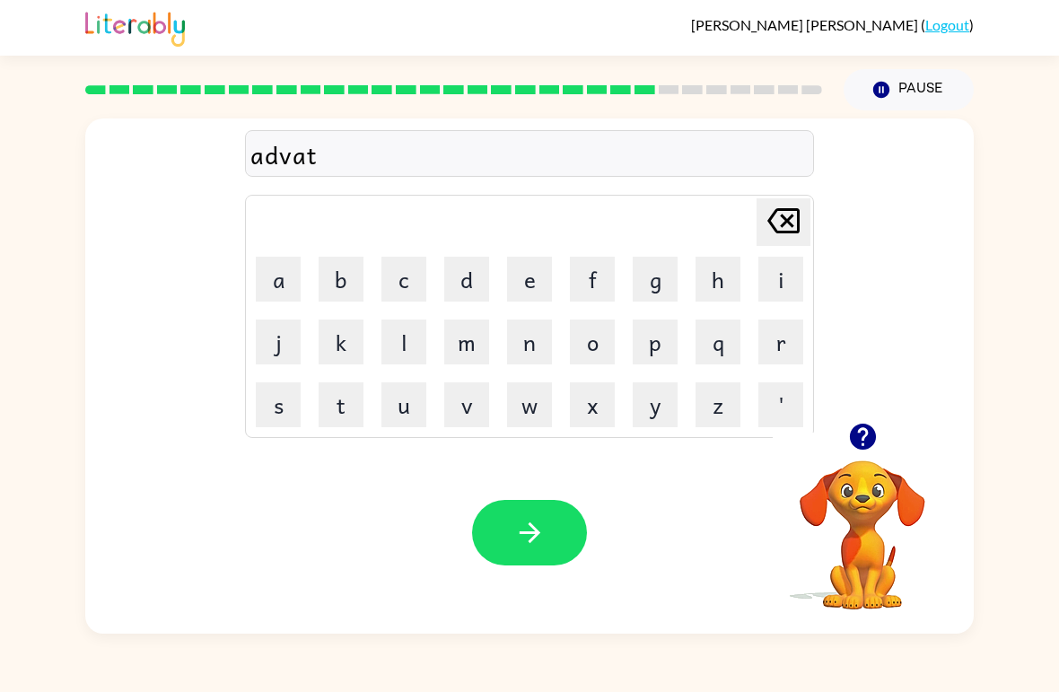
click at [735, 291] on button "i" at bounding box center [780, 279] width 45 height 45
click at [519, 345] on button "n" at bounding box center [529, 341] width 45 height 45
click at [656, 281] on button "g" at bounding box center [654, 279] width 45 height 45
click at [509, 559] on button "button" at bounding box center [529, 532] width 115 height 65
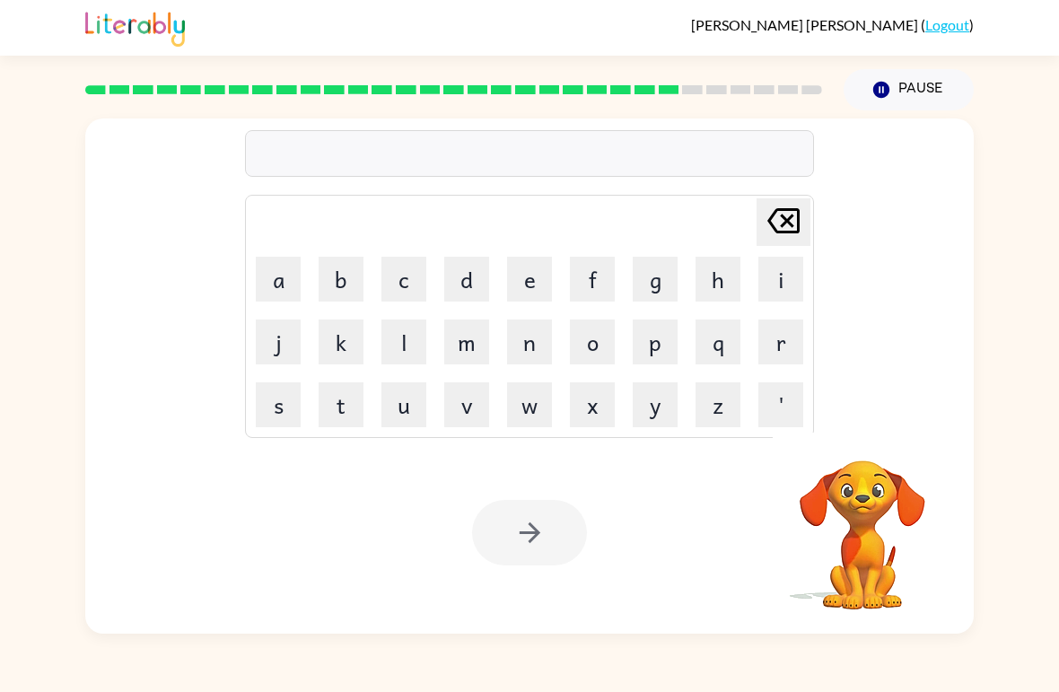
click at [266, 399] on button "s" at bounding box center [278, 404] width 45 height 45
click at [396, 411] on button "u" at bounding box center [403, 404] width 45 height 45
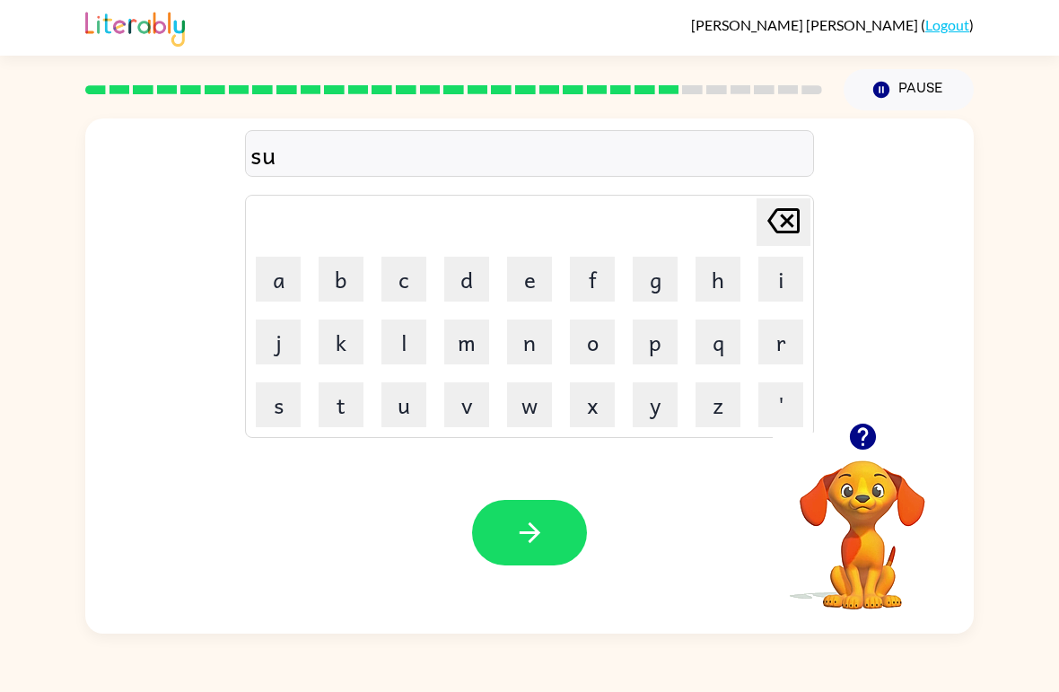
click at [532, 338] on button "n" at bounding box center [529, 341] width 45 height 45
click at [519, 529] on icon "button" at bounding box center [529, 532] width 31 height 31
click at [471, 277] on button "d" at bounding box center [466, 279] width 45 height 45
click at [395, 402] on button "u" at bounding box center [403, 404] width 45 height 45
click at [287, 422] on button "s" at bounding box center [278, 404] width 45 height 45
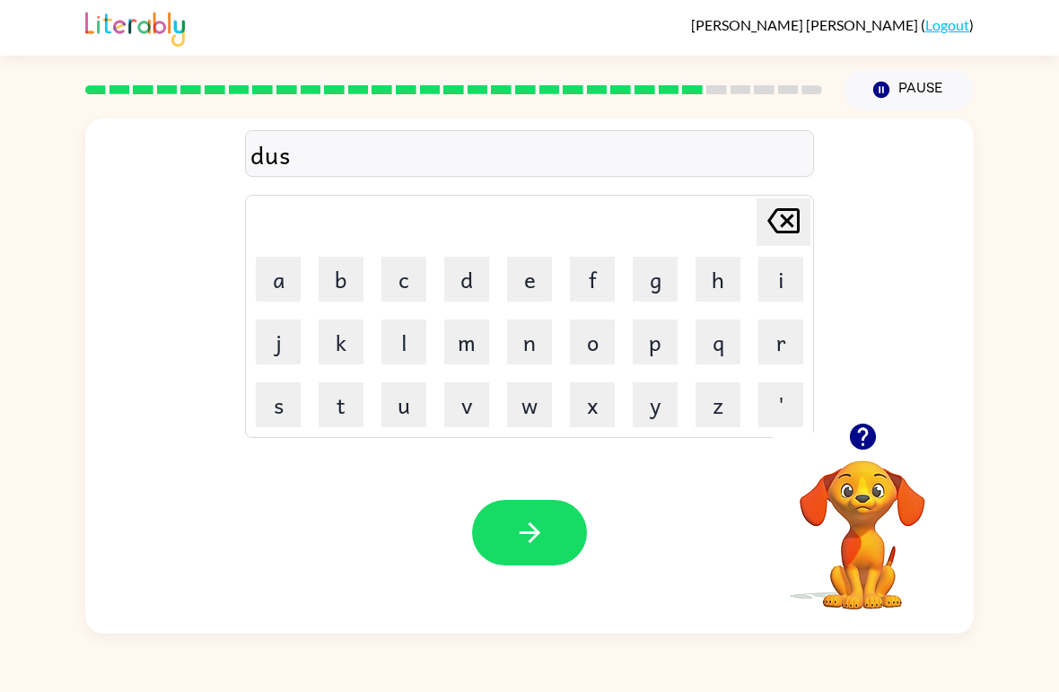
click at [347, 338] on button "k" at bounding box center [340, 341] width 45 height 45
click at [590, 354] on button "o" at bounding box center [592, 341] width 45 height 45
click at [464, 413] on button "v" at bounding box center [466, 404] width 45 height 45
click at [518, 257] on button "e" at bounding box center [529, 279] width 45 height 45
click at [735, 345] on button "r" at bounding box center [780, 341] width 45 height 45
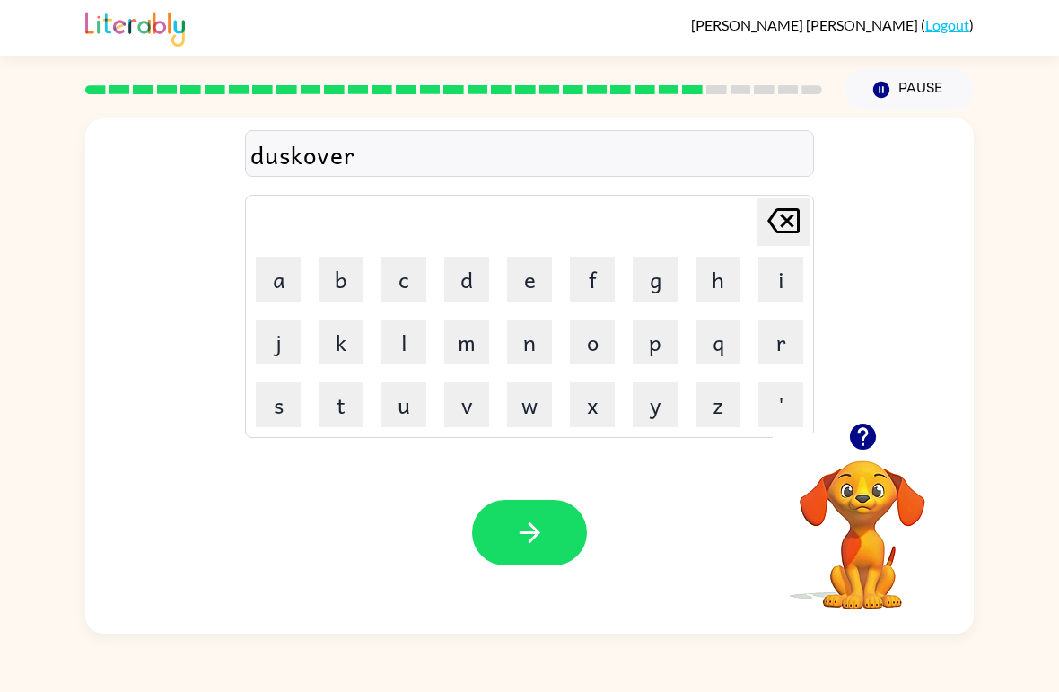
click at [476, 560] on div at bounding box center [529, 532] width 115 height 65
click at [496, 525] on button "button" at bounding box center [529, 532] width 115 height 65
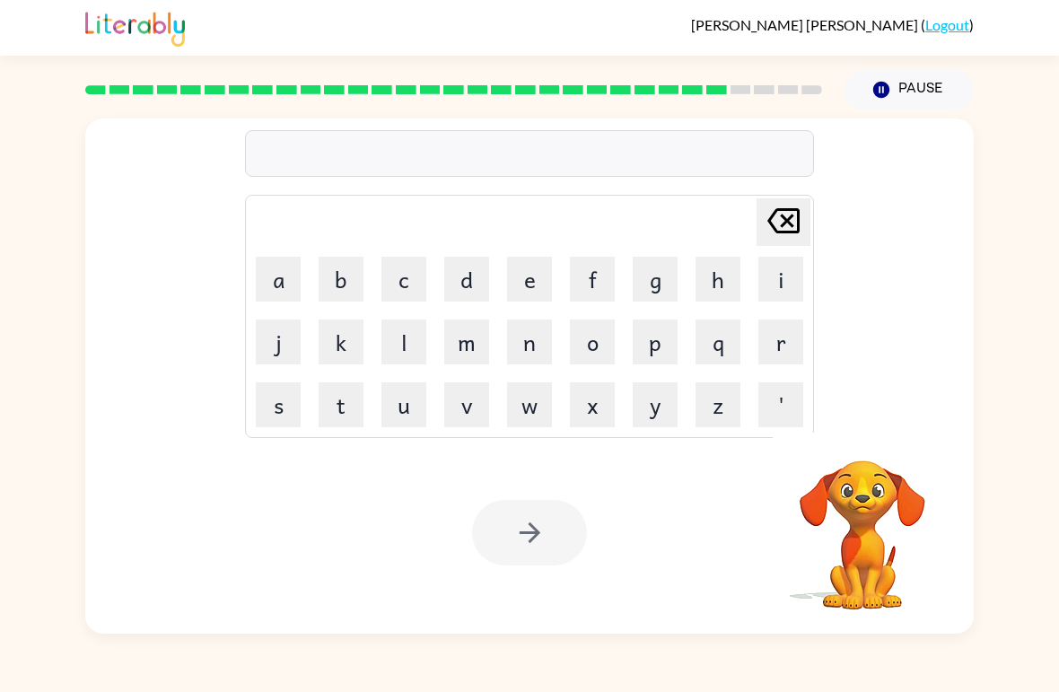
click at [486, 340] on button "m" at bounding box center [466, 341] width 45 height 45
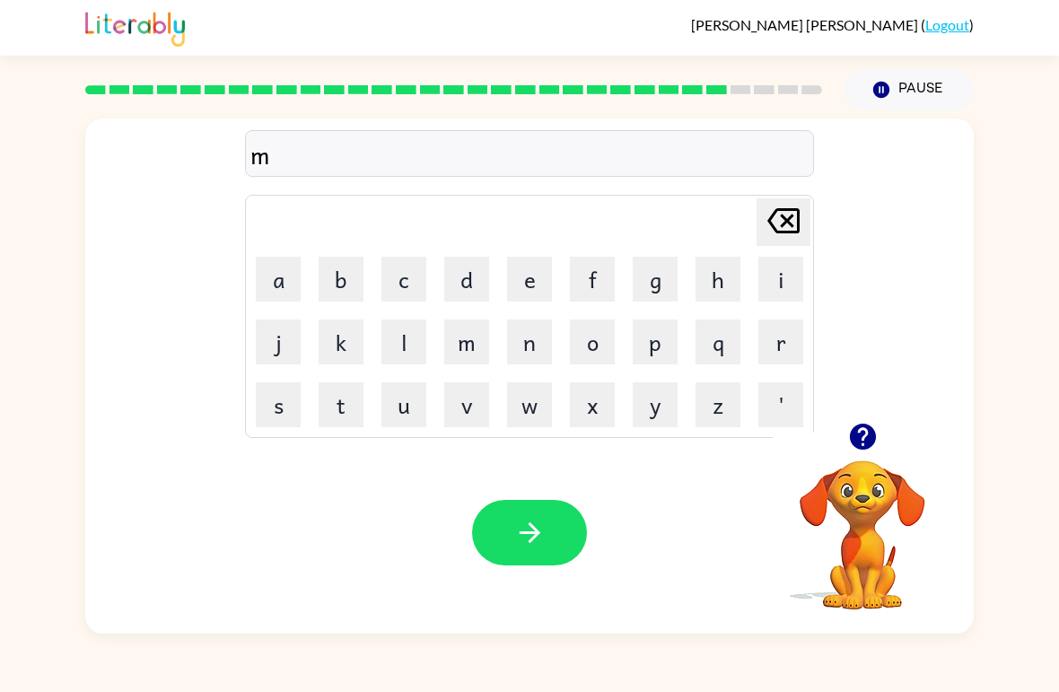
click at [591, 356] on button "o" at bounding box center [592, 341] width 45 height 45
click at [527, 342] on button "n" at bounding box center [529, 341] width 45 height 45
click at [519, 289] on button "e" at bounding box center [529, 279] width 45 height 45
click at [517, 536] on icon "button" at bounding box center [529, 532] width 31 height 31
click at [534, 296] on button "e" at bounding box center [529, 279] width 45 height 45
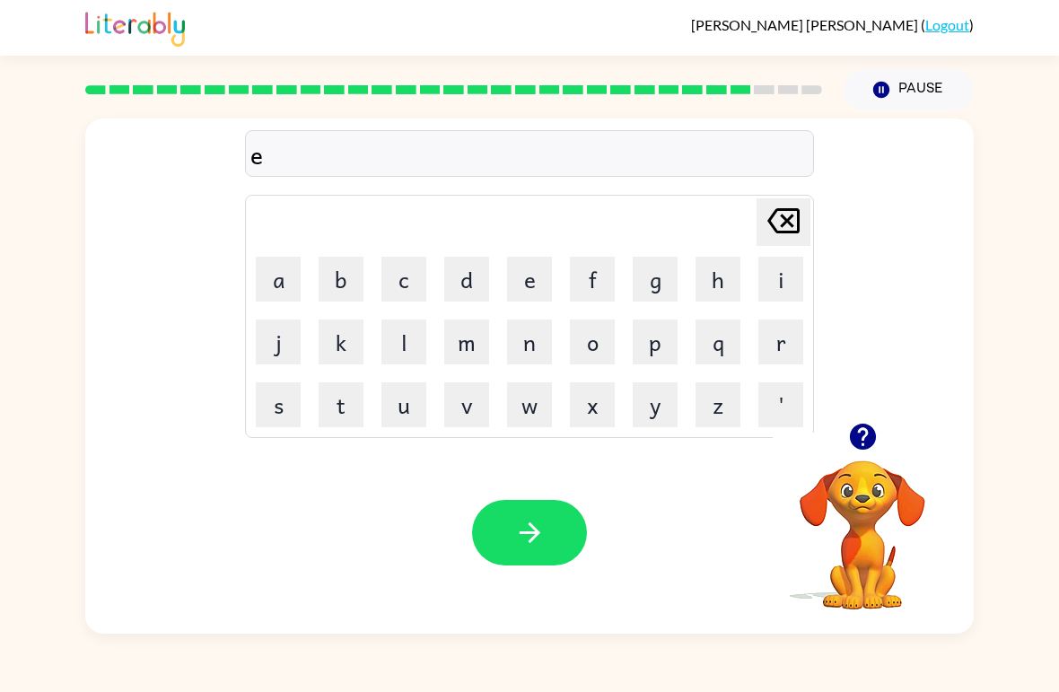
click at [534, 291] on button "e" at bounding box center [529, 279] width 45 height 45
click at [735, 220] on icon "[PERSON_NAME] last character input" at bounding box center [783, 220] width 43 height 43
click at [735, 208] on icon "[PERSON_NAME] last character input" at bounding box center [783, 220] width 43 height 43
click at [515, 415] on button "w" at bounding box center [529, 404] width 45 height 45
click at [529, 272] on button "e" at bounding box center [529, 279] width 45 height 45
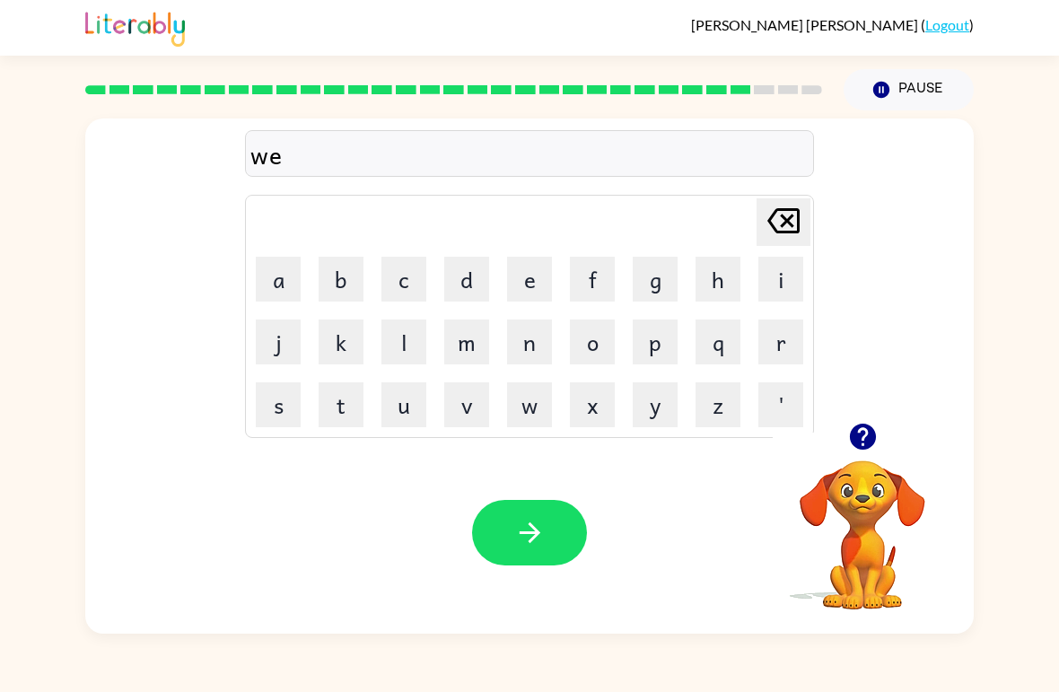
click at [525, 283] on button "e" at bounding box center [529, 279] width 45 height 45
click at [396, 352] on button "l" at bounding box center [403, 341] width 45 height 45
click at [534, 281] on button "e" at bounding box center [529, 279] width 45 height 45
click at [468, 549] on div "Your browser must support playing .mp4 files to use Literably. Please try using…" at bounding box center [529, 533] width 888 height 202
click at [735, 211] on button "[PERSON_NAME] last character input" at bounding box center [783, 222] width 54 height 48
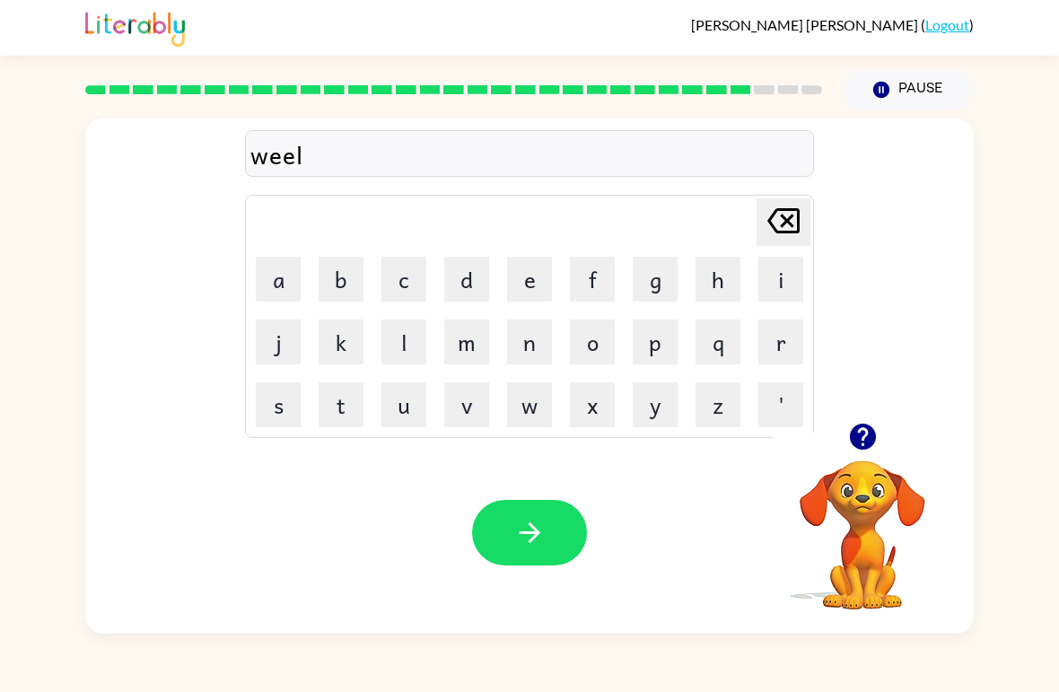
click at [735, 214] on td "[PERSON_NAME] last character input" at bounding box center [529, 221] width 563 height 49
click at [735, 230] on icon "[PERSON_NAME] last character input" at bounding box center [783, 220] width 43 height 43
click at [735, 232] on icon at bounding box center [783, 220] width 32 height 25
click at [407, 345] on button "l" at bounding box center [403, 341] width 45 height 45
click at [534, 292] on button "e" at bounding box center [529, 279] width 45 height 45
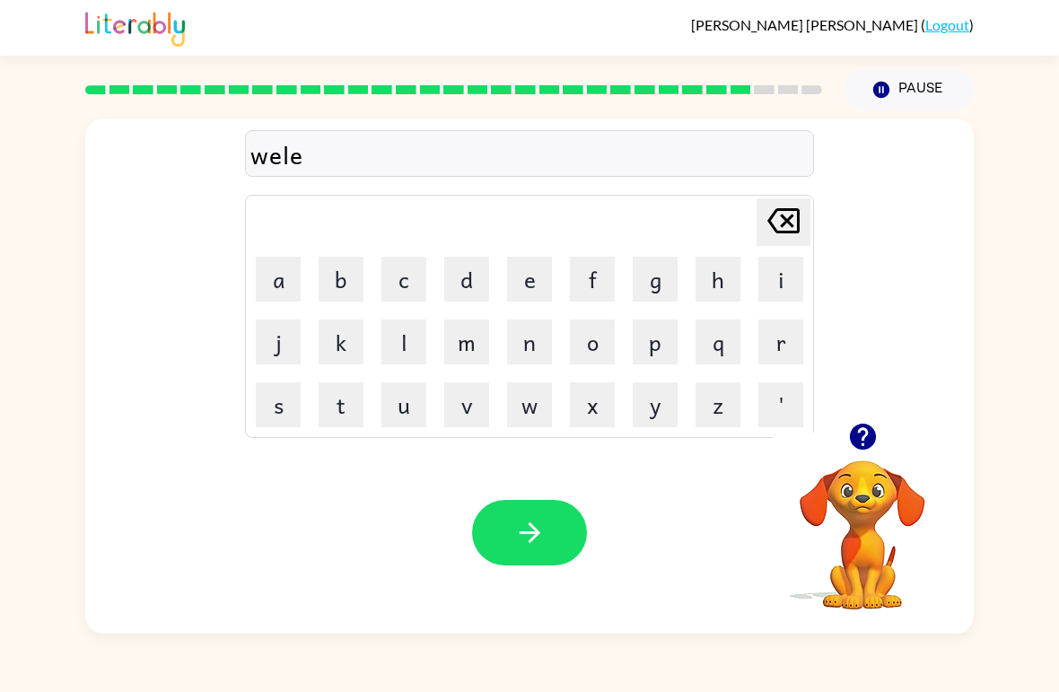
click at [735, 217] on icon "[PERSON_NAME] last character input" at bounding box center [783, 220] width 43 height 43
click at [519, 279] on button "e" at bounding box center [529, 279] width 45 height 45
click at [395, 356] on button "l" at bounding box center [403, 341] width 45 height 45
click at [522, 293] on button "e" at bounding box center [529, 279] width 45 height 45
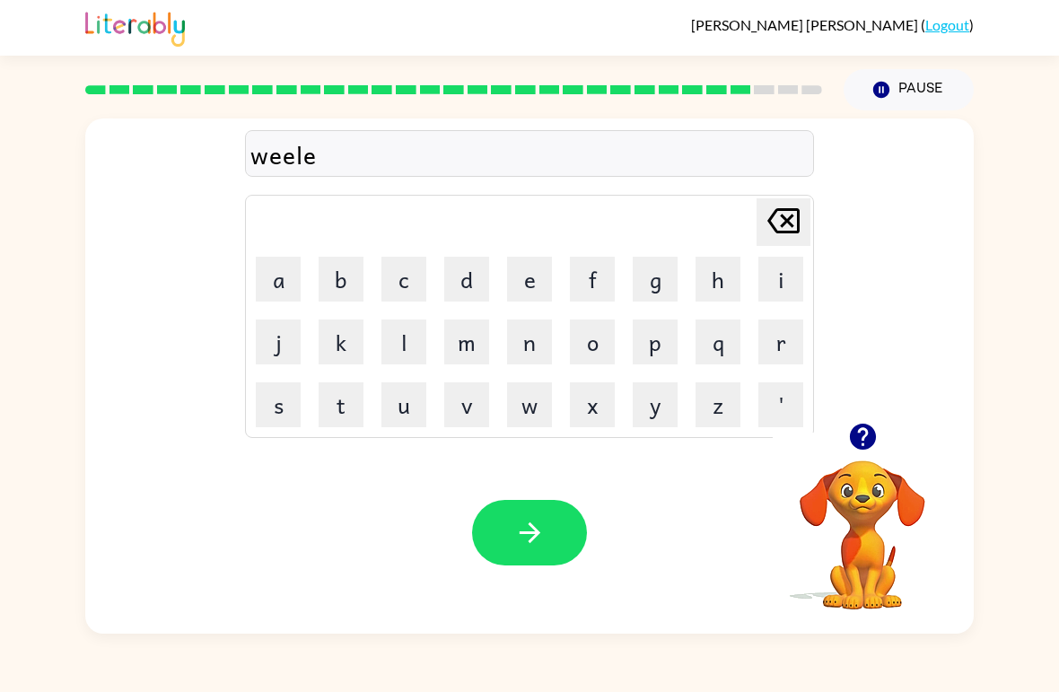
click at [489, 558] on button "button" at bounding box center [529, 532] width 115 height 65
click at [320, 284] on button "b" at bounding box center [340, 279] width 45 height 45
click at [525, 282] on button "e" at bounding box center [529, 279] width 45 height 45
click at [543, 337] on button "n" at bounding box center [529, 341] width 45 height 45
click at [331, 402] on button "t" at bounding box center [340, 404] width 45 height 45
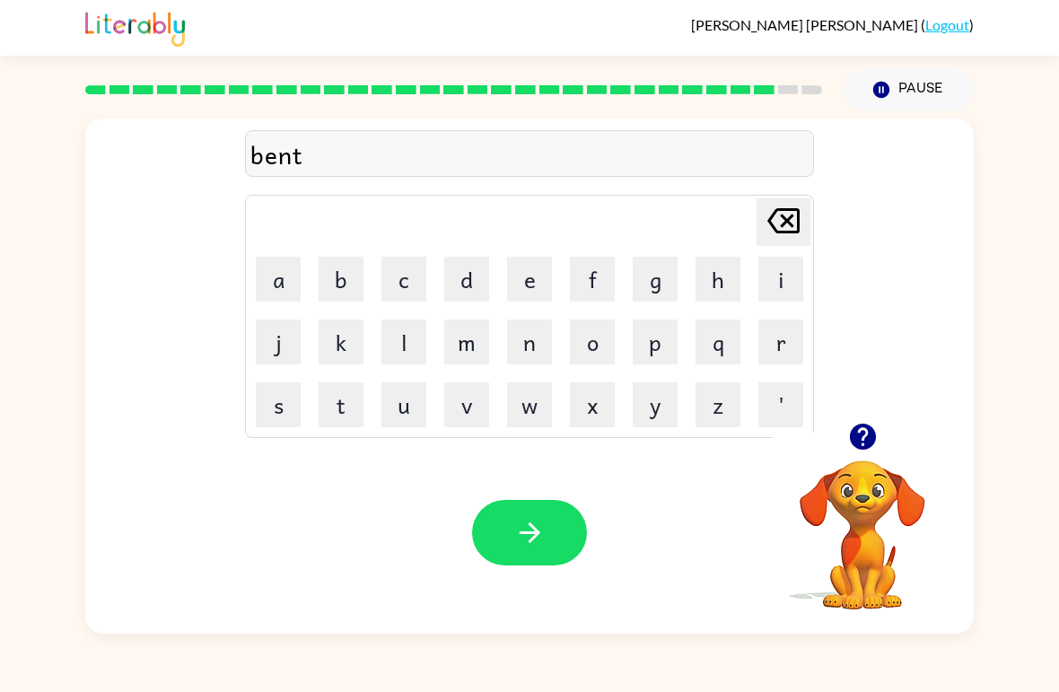
click at [485, 525] on button "button" at bounding box center [529, 532] width 115 height 65
click at [274, 292] on button "a" at bounding box center [278, 279] width 45 height 45
click at [606, 293] on button "f" at bounding box center [592, 279] width 45 height 45
click at [335, 418] on button "t" at bounding box center [340, 404] width 45 height 45
click at [521, 285] on button "e" at bounding box center [529, 279] width 45 height 45
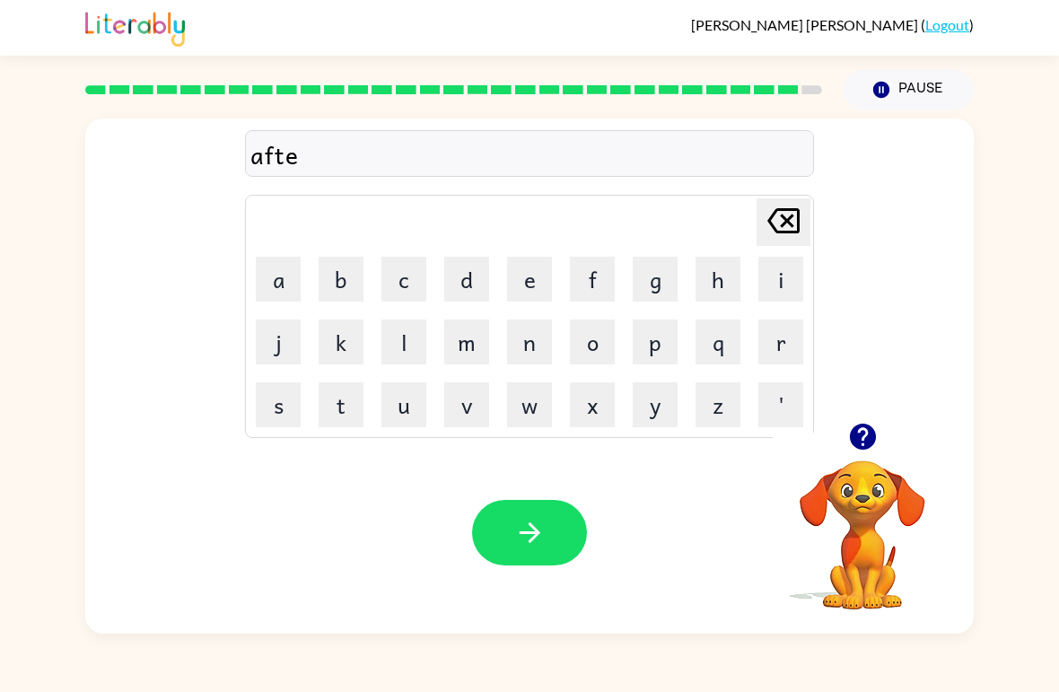
click at [735, 339] on button "r" at bounding box center [780, 341] width 45 height 45
click at [511, 347] on button "n" at bounding box center [529, 341] width 45 height 45
click at [574, 344] on button "o" at bounding box center [592, 341] width 45 height 45
click at [602, 339] on button "o" at bounding box center [592, 341] width 45 height 45
click at [402, 415] on button "u" at bounding box center [403, 404] width 45 height 45
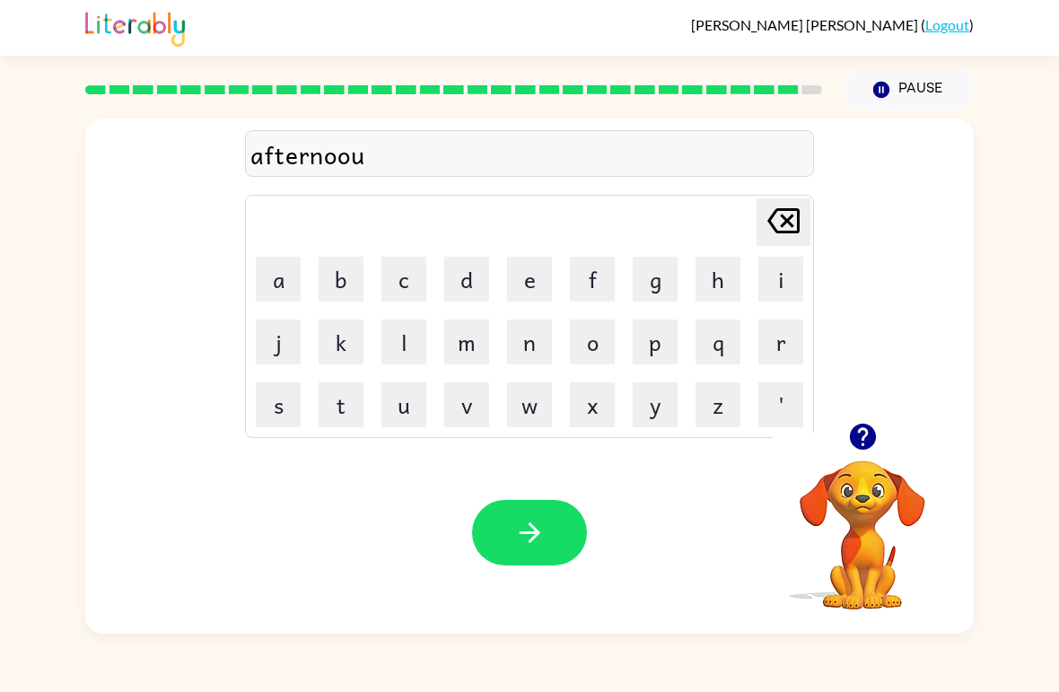
click at [735, 220] on icon at bounding box center [783, 220] width 32 height 25
click at [536, 344] on button "n" at bounding box center [529, 341] width 45 height 45
click at [504, 589] on div "Your browser must support playing .mp4 files to use Literably. Please try using…" at bounding box center [529, 533] width 888 height 202
click at [514, 535] on icon "button" at bounding box center [529, 532] width 31 height 31
